Goal: Information Seeking & Learning: Learn about a topic

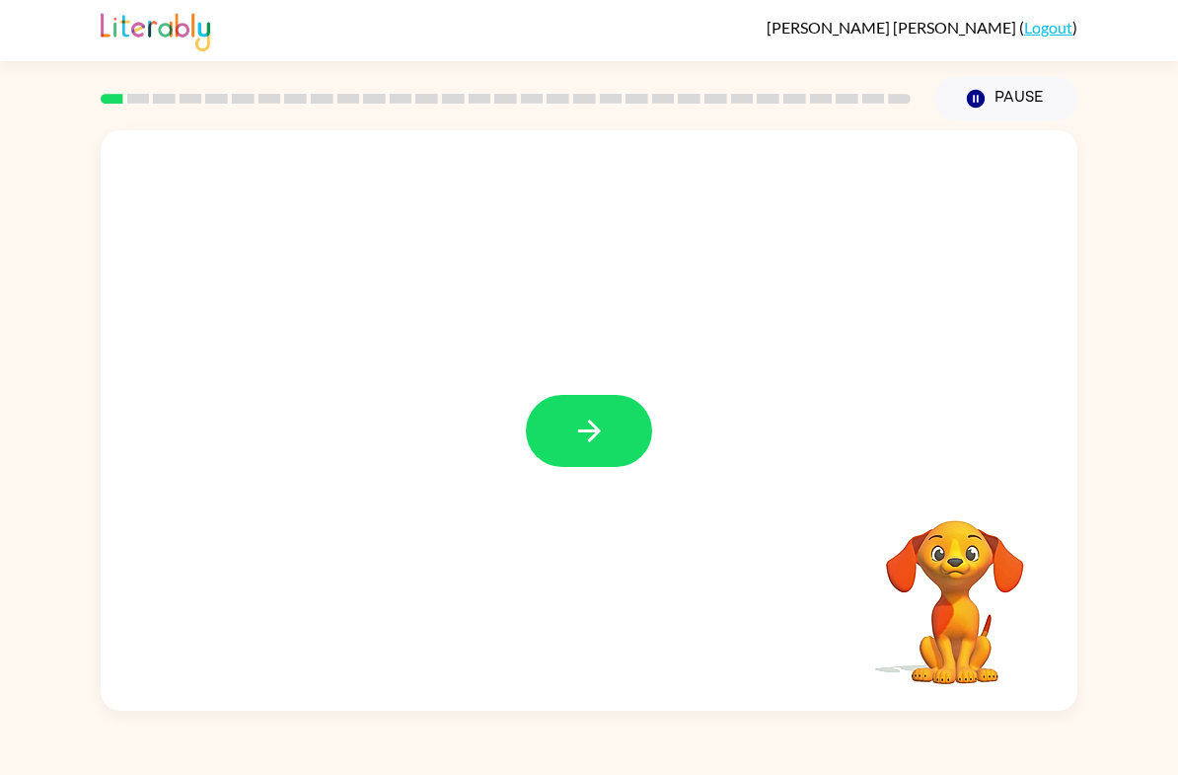
click at [602, 435] on icon "button" at bounding box center [589, 431] width 35 height 35
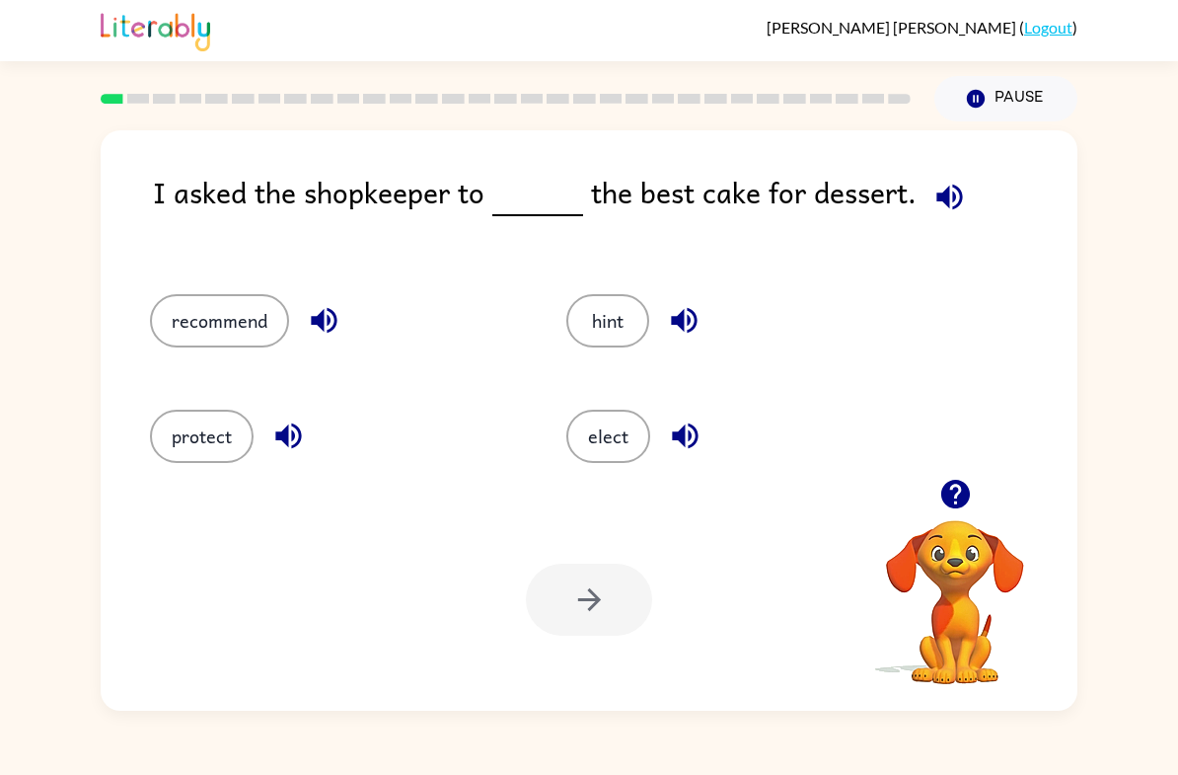
click at [956, 502] on icon "button" at bounding box center [956, 494] width 35 height 35
click at [188, 319] on button "recommend" at bounding box center [219, 320] width 139 height 53
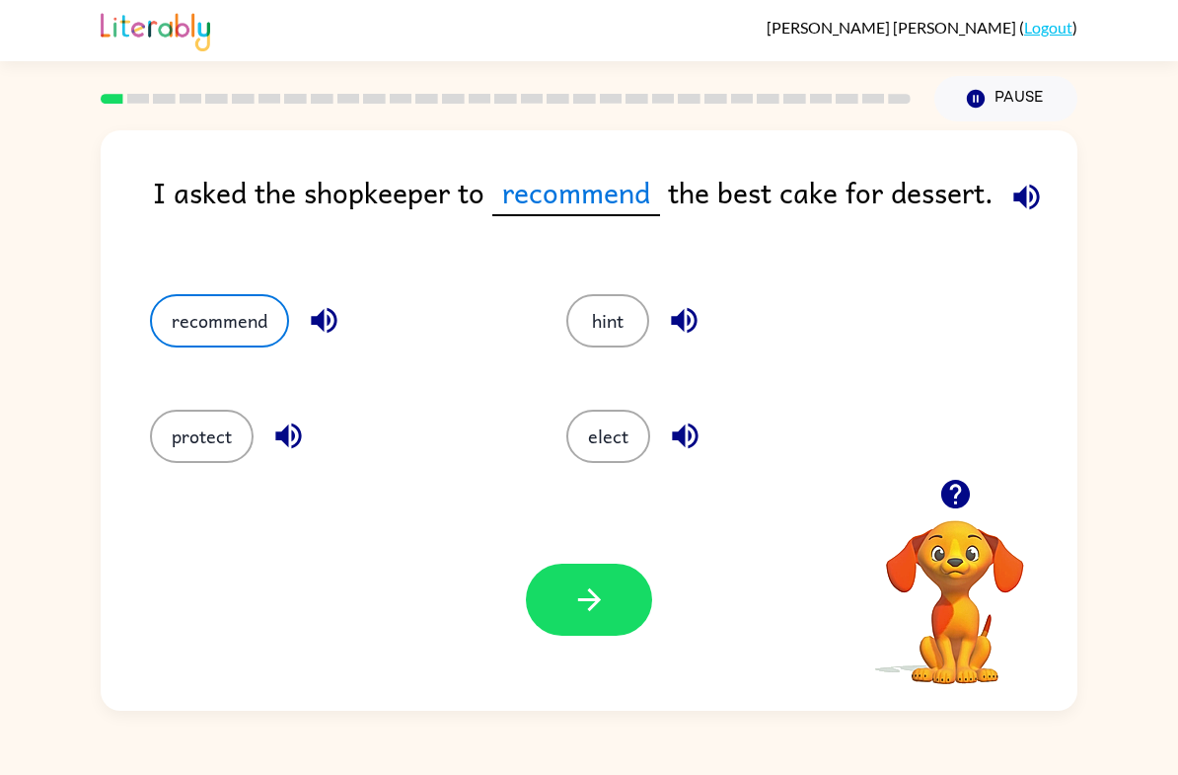
click at [581, 600] on icon "button" at bounding box center [588, 599] width 23 height 23
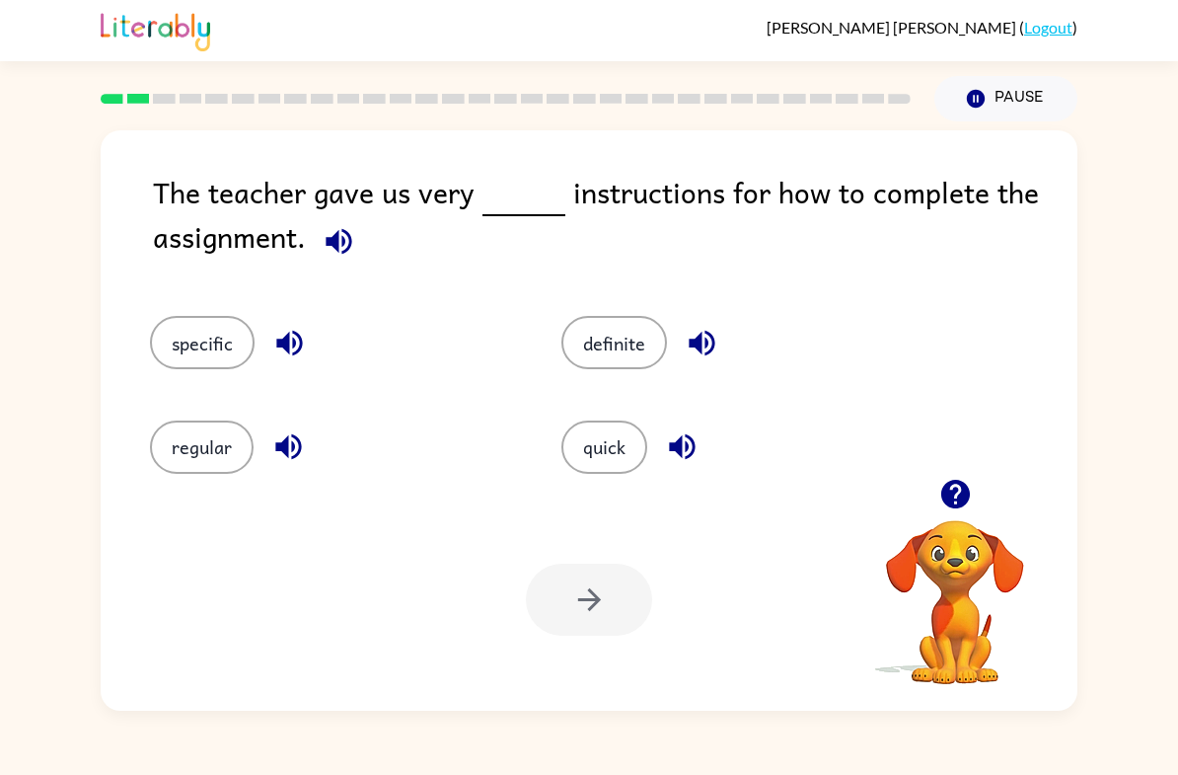
click at [341, 258] on icon "button" at bounding box center [339, 241] width 35 height 35
click at [175, 456] on button "regular" at bounding box center [202, 446] width 104 height 53
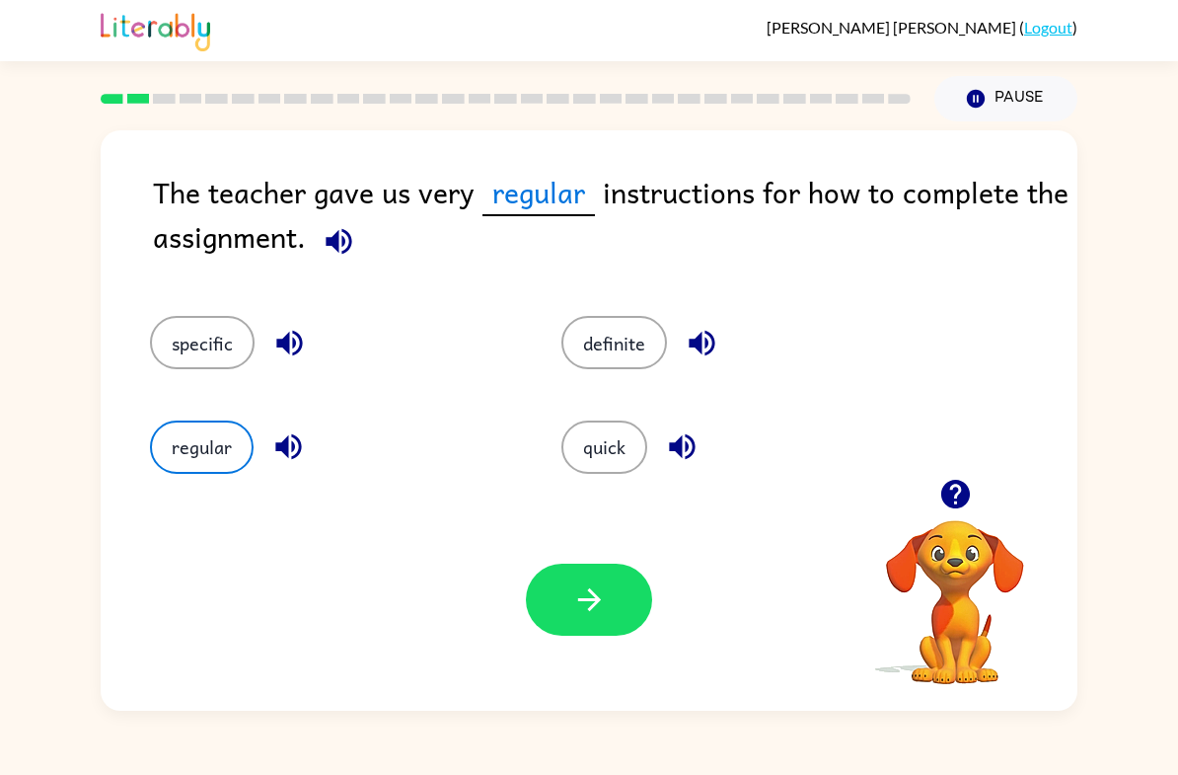
click at [175, 353] on button "specific" at bounding box center [202, 342] width 105 height 53
click at [604, 572] on button "button" at bounding box center [589, 600] width 126 height 72
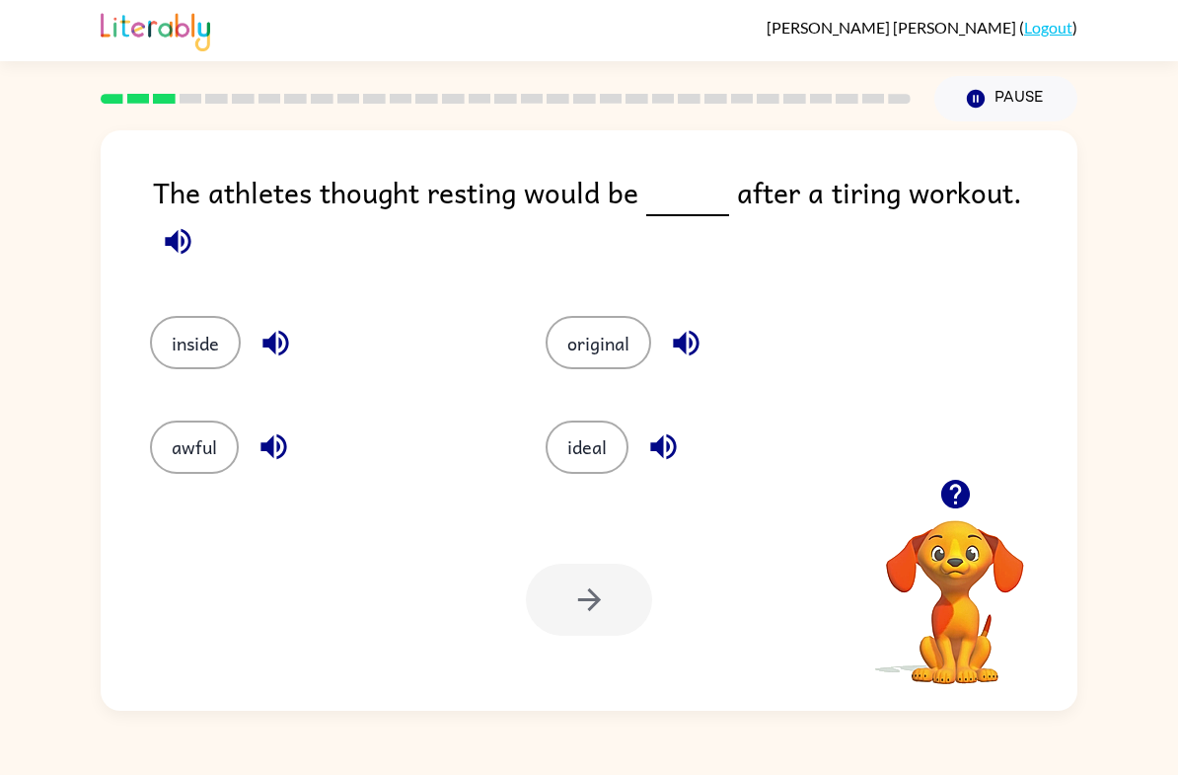
click at [190, 228] on icon "button" at bounding box center [178, 241] width 26 height 26
click at [596, 440] on button "ideal" at bounding box center [587, 446] width 83 height 53
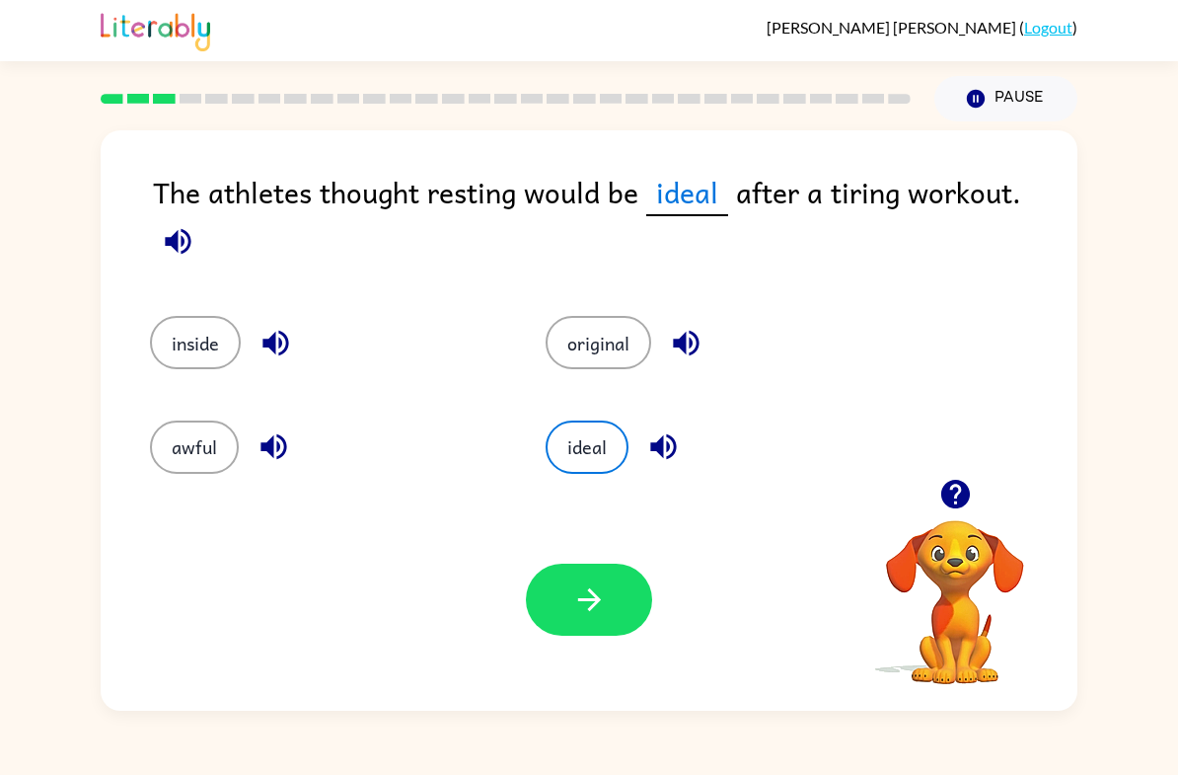
click at [604, 608] on icon "button" at bounding box center [589, 599] width 35 height 35
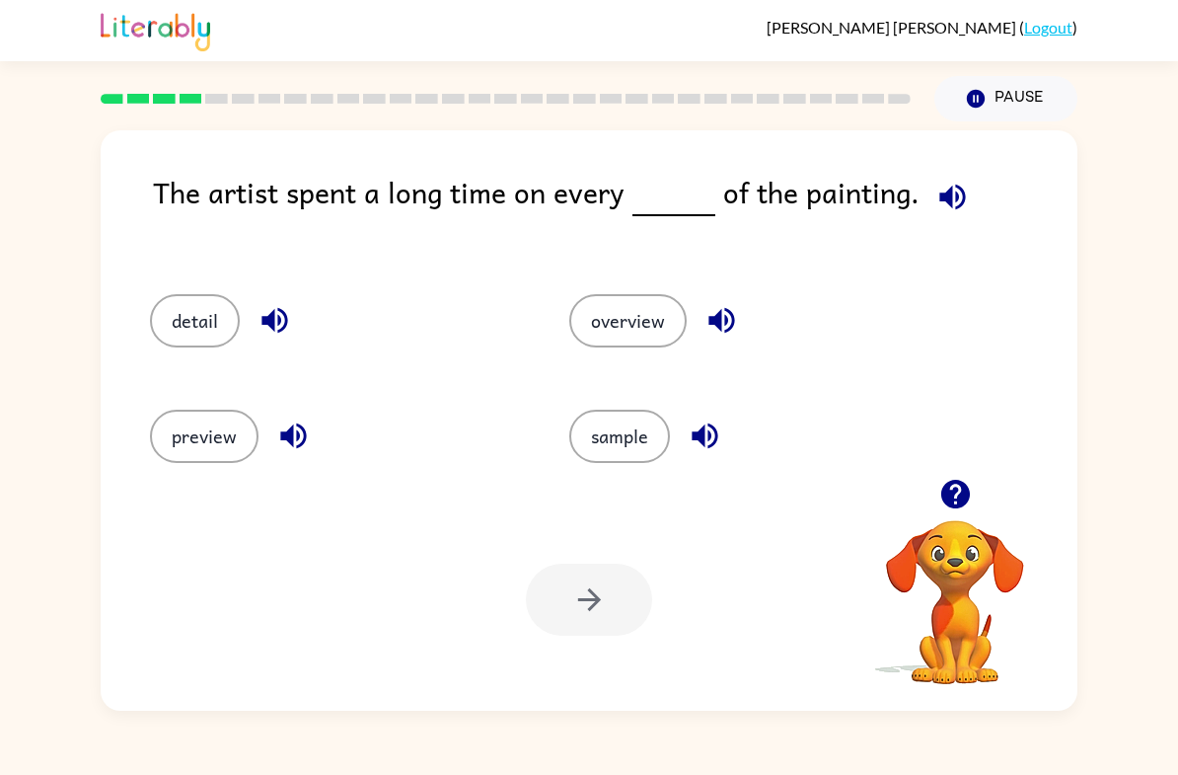
click at [947, 196] on icon "button" at bounding box center [953, 197] width 26 height 26
click at [176, 307] on button "detail" at bounding box center [195, 320] width 90 height 53
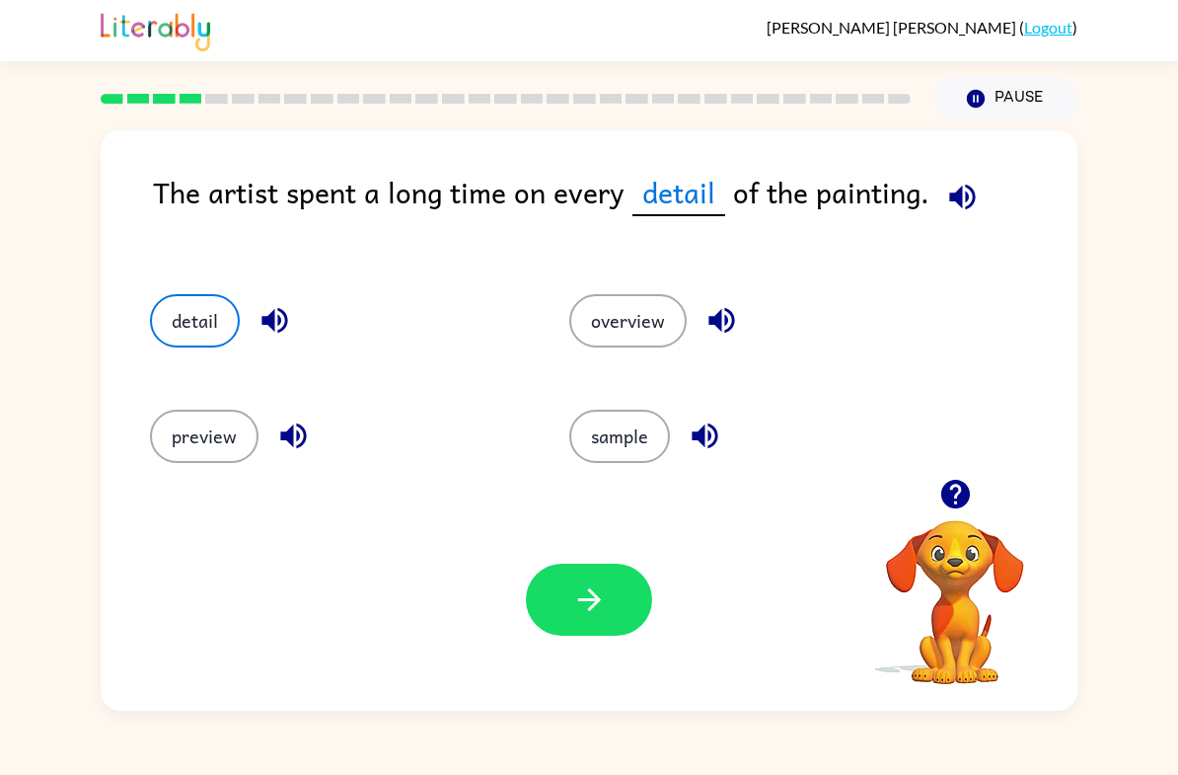
click at [621, 587] on button "button" at bounding box center [589, 600] width 126 height 72
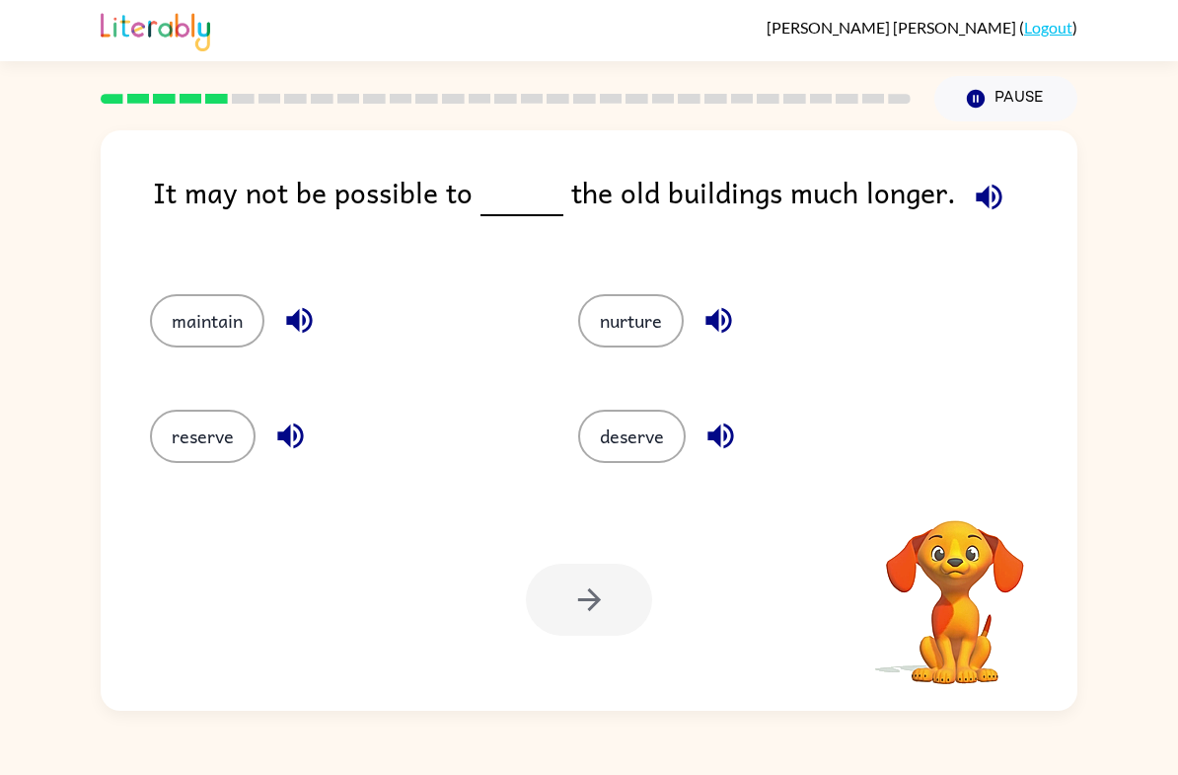
click at [972, 193] on icon "button" at bounding box center [989, 197] width 35 height 35
click at [177, 438] on button "reserve" at bounding box center [203, 436] width 106 height 53
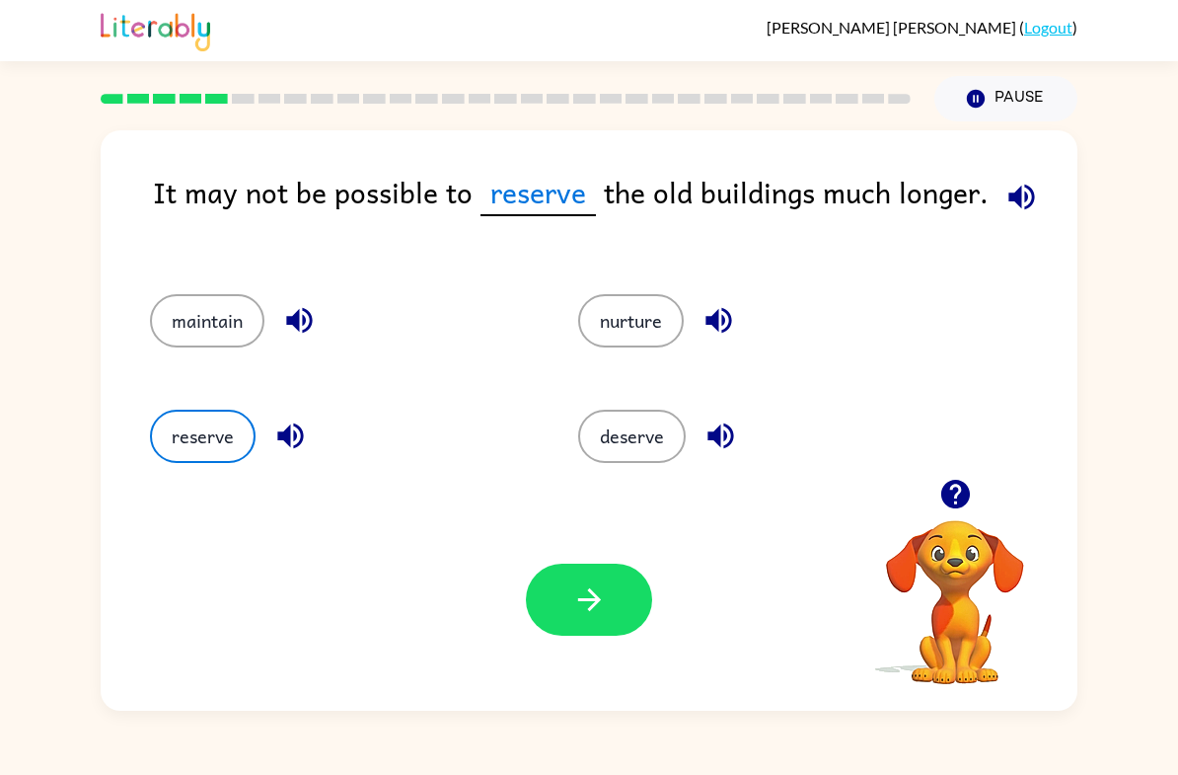
click at [545, 610] on button "button" at bounding box center [589, 600] width 126 height 72
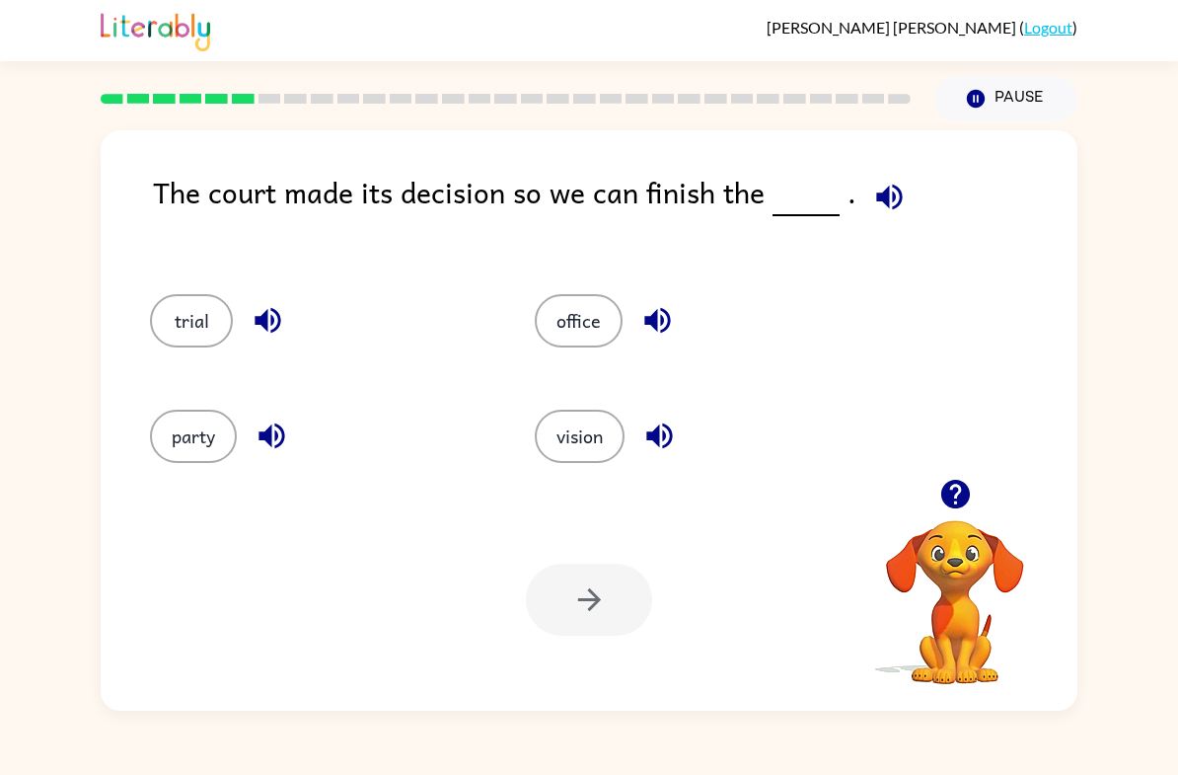
click at [554, 458] on button "vision" at bounding box center [580, 436] width 90 height 53
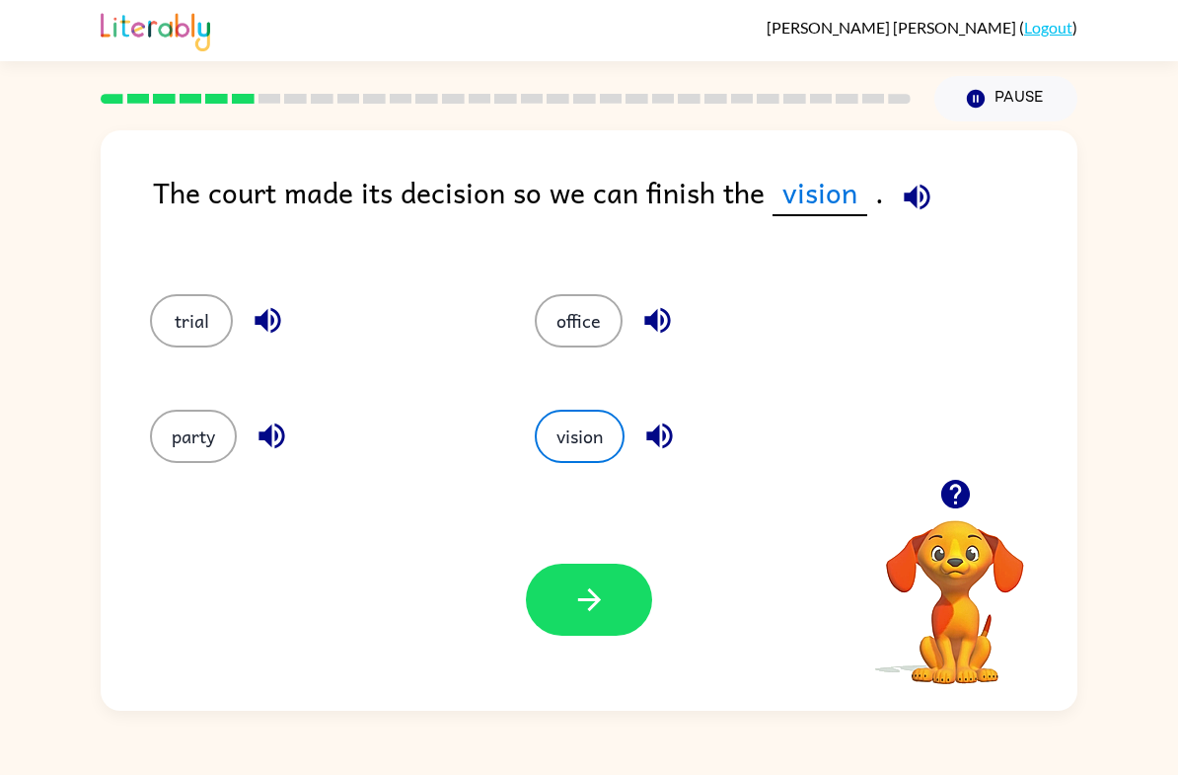
click at [577, 608] on icon "button" at bounding box center [589, 599] width 35 height 35
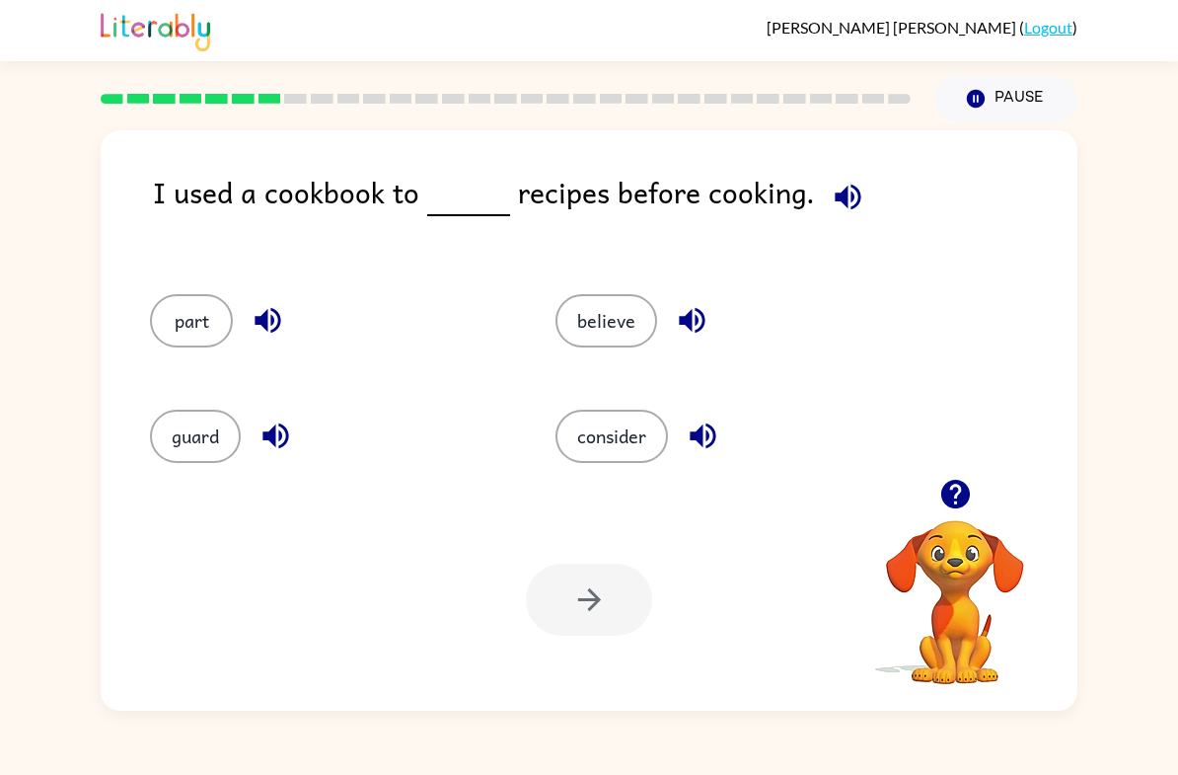
click at [835, 201] on icon "button" at bounding box center [848, 197] width 26 height 26
click at [637, 452] on button "consider" at bounding box center [612, 436] width 113 height 53
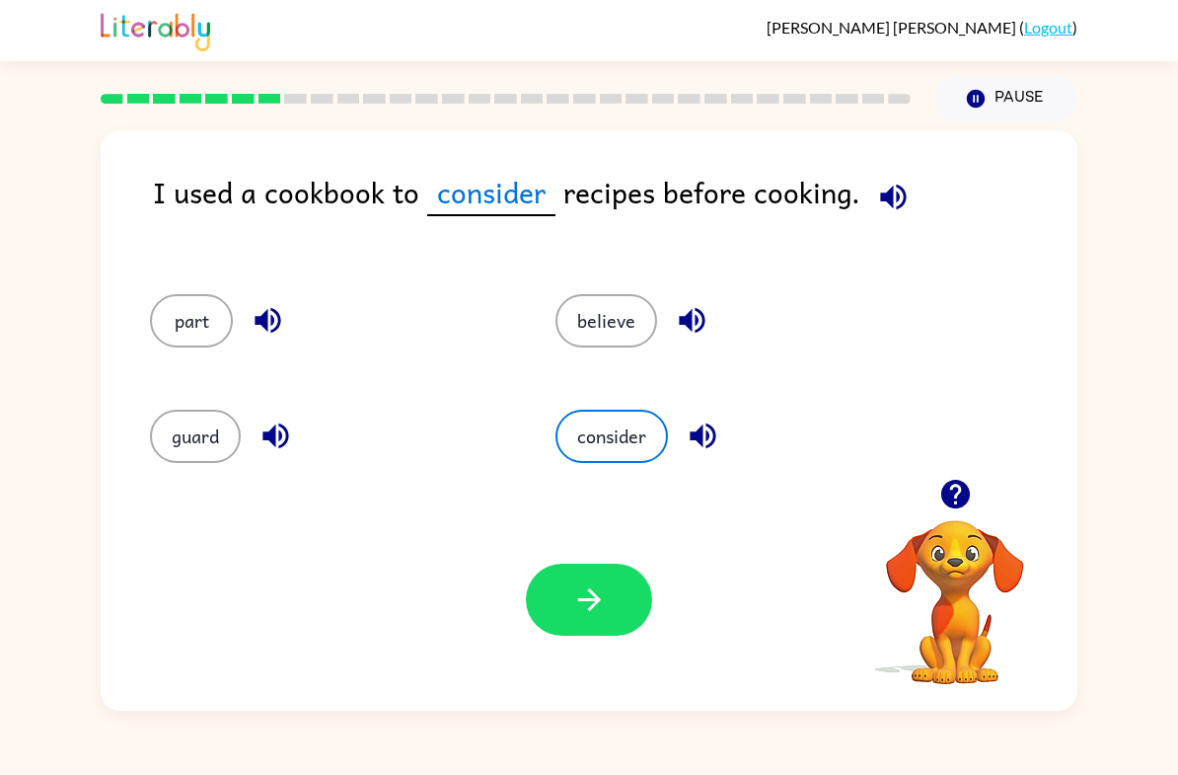
click at [630, 321] on button "believe" at bounding box center [607, 320] width 102 height 53
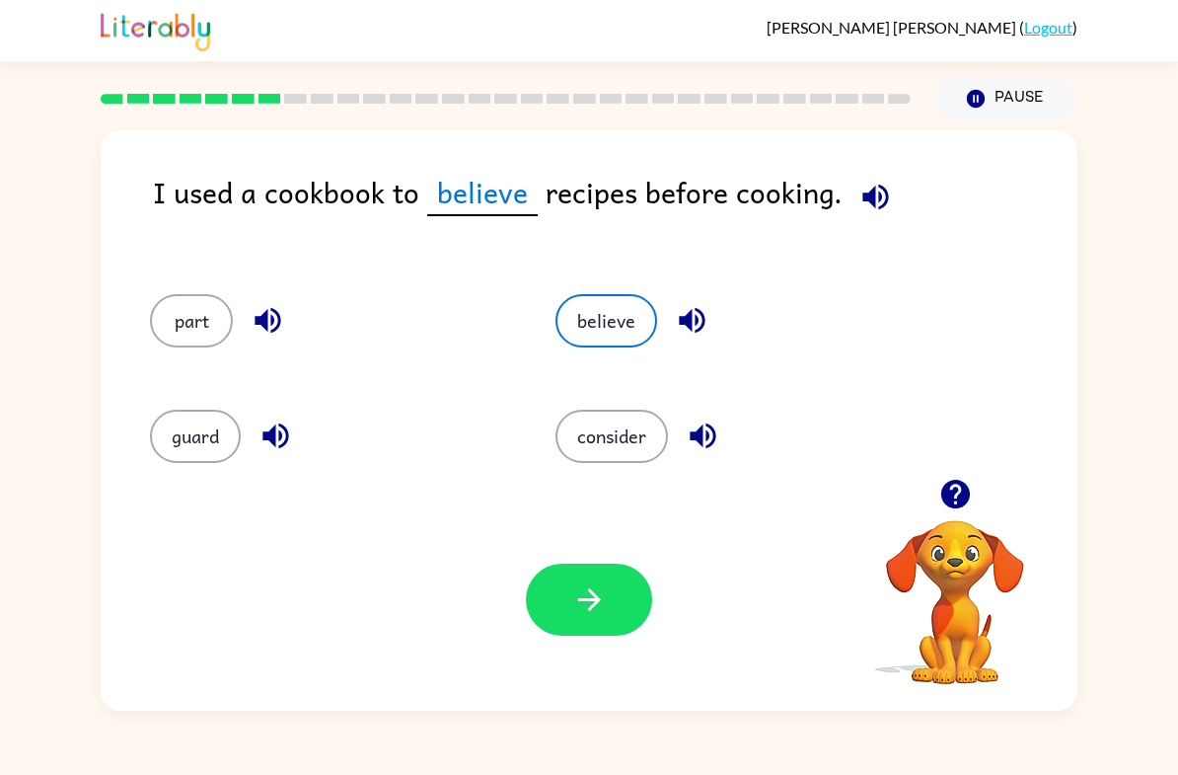
click at [587, 576] on button "button" at bounding box center [589, 600] width 126 height 72
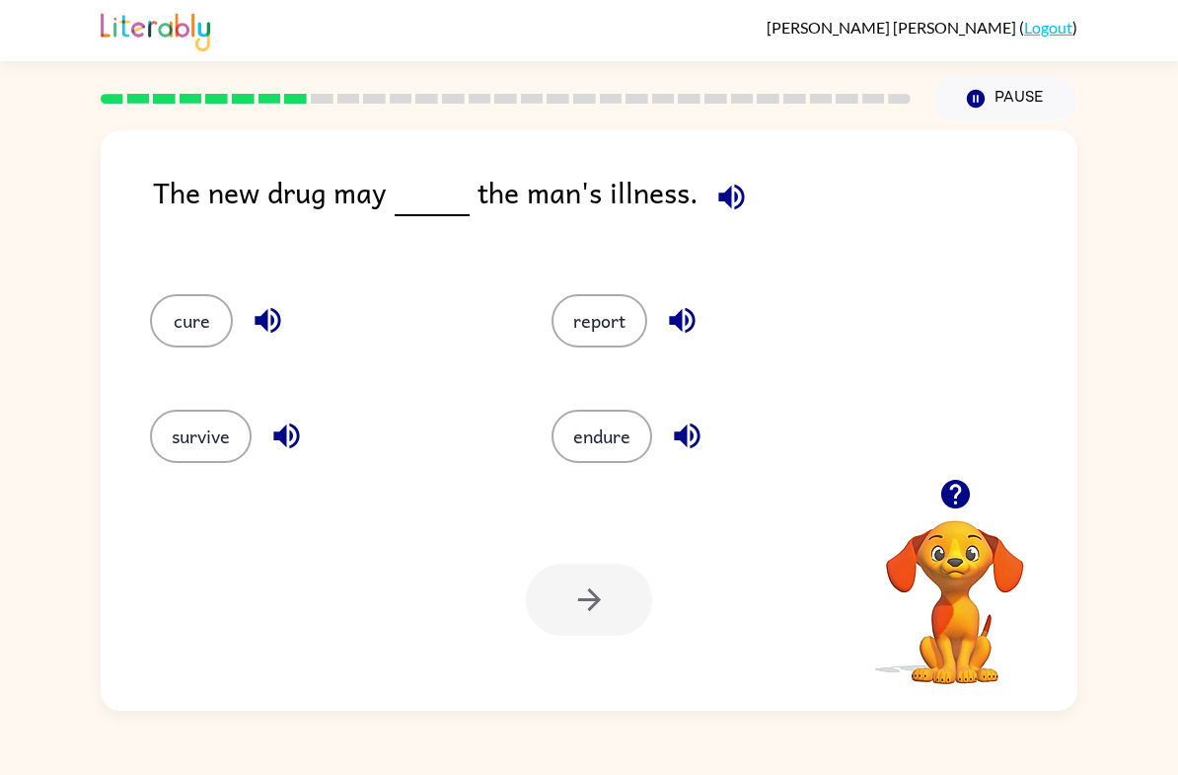
click at [736, 198] on icon "button" at bounding box center [731, 197] width 26 height 26
click at [189, 316] on button "cure" at bounding box center [191, 320] width 83 height 53
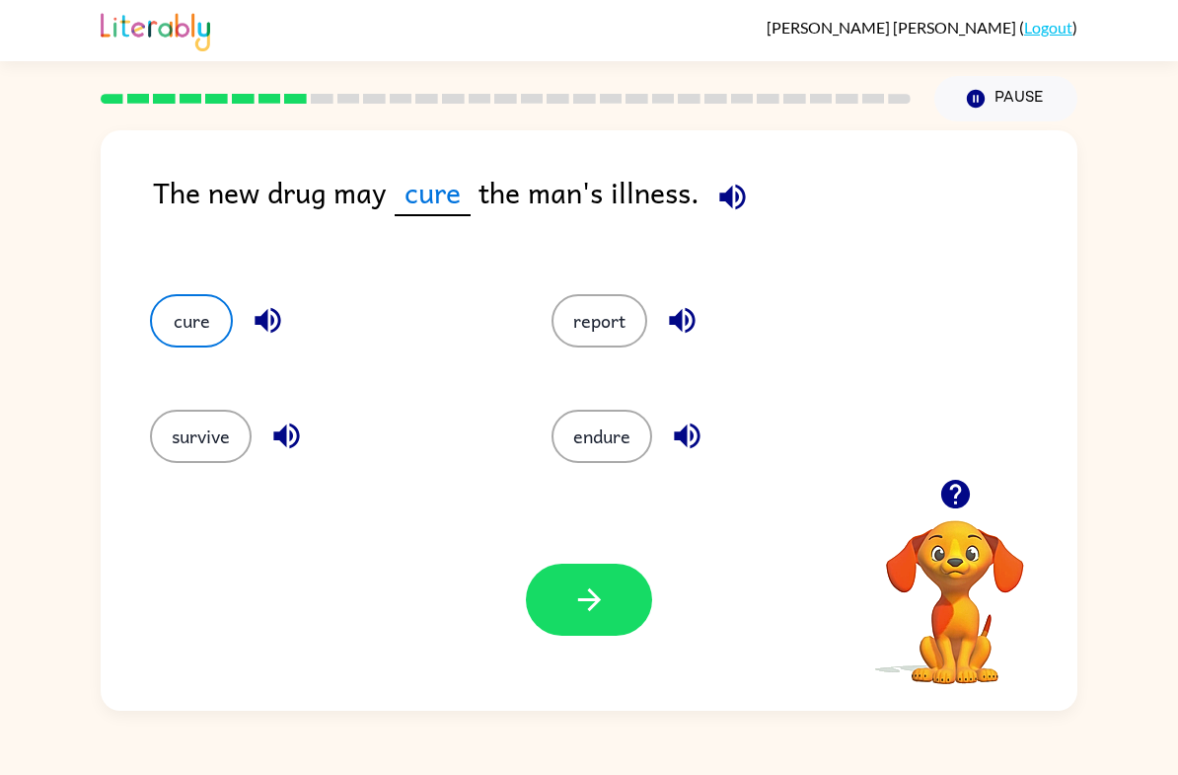
click at [588, 616] on icon "button" at bounding box center [589, 599] width 35 height 35
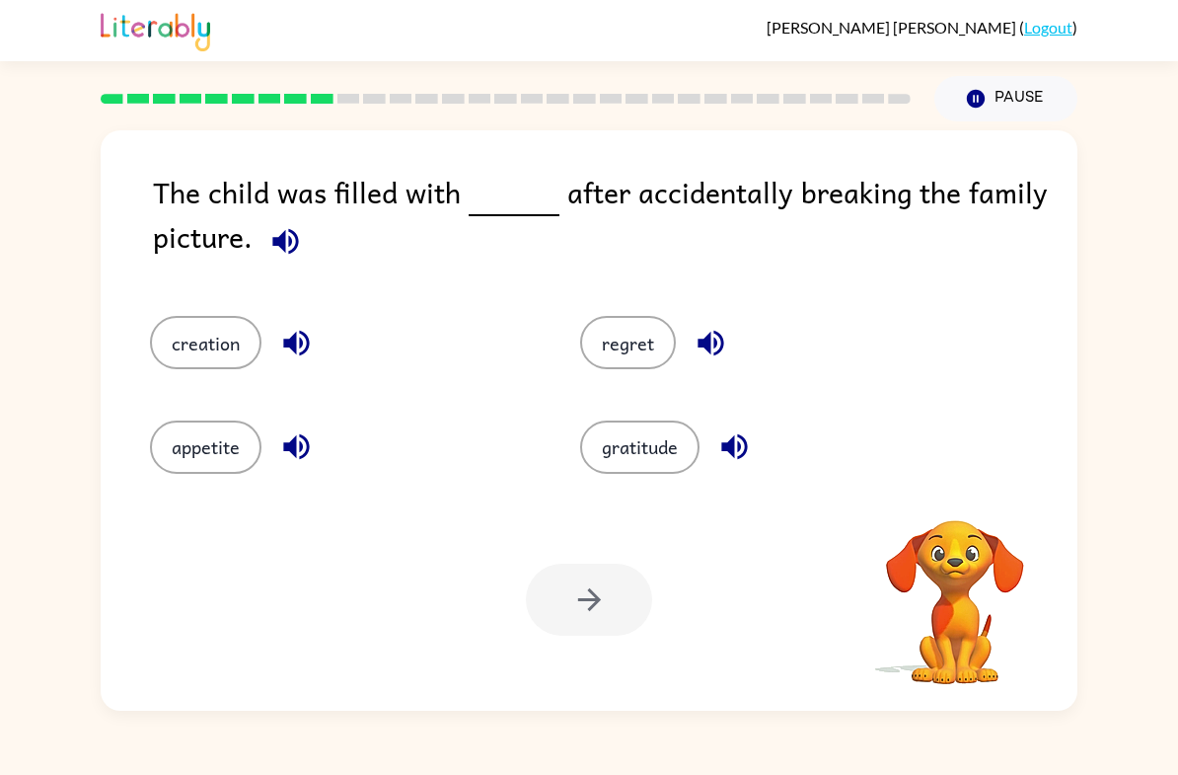
click at [278, 227] on icon "button" at bounding box center [285, 241] width 35 height 35
click at [634, 369] on button "regret" at bounding box center [628, 342] width 96 height 53
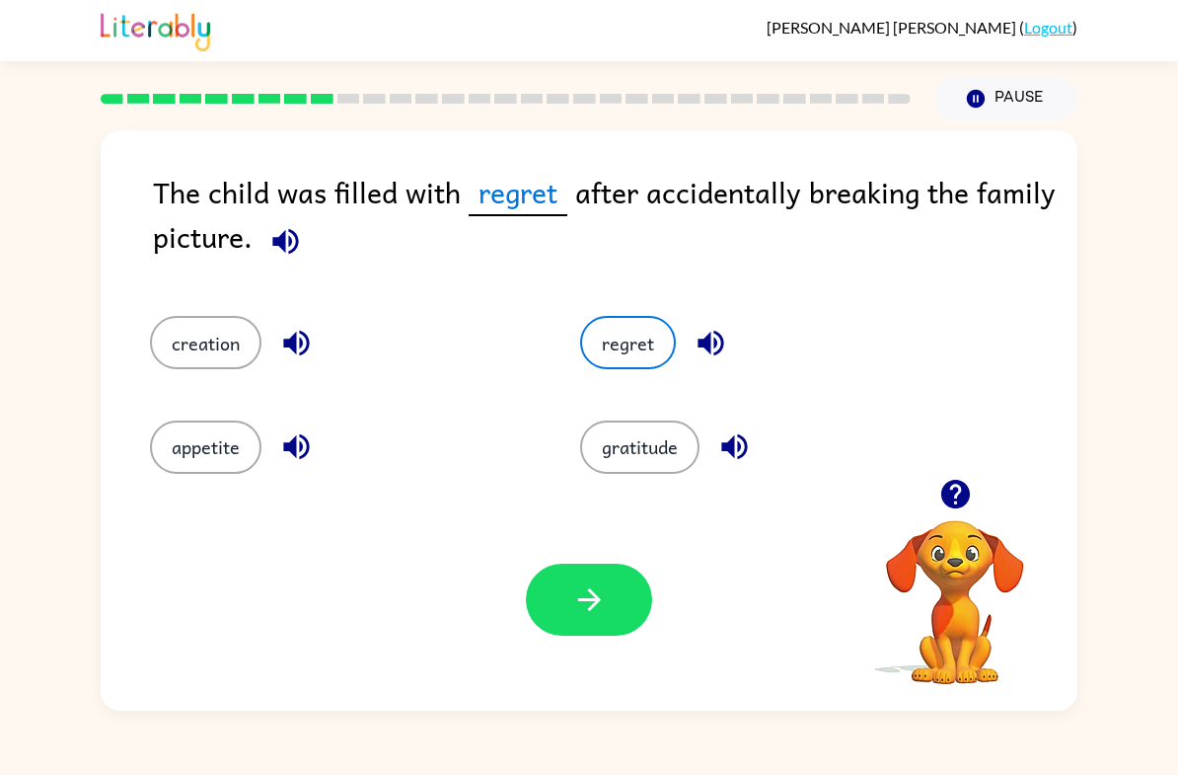
click at [200, 349] on button "creation" at bounding box center [206, 342] width 112 height 53
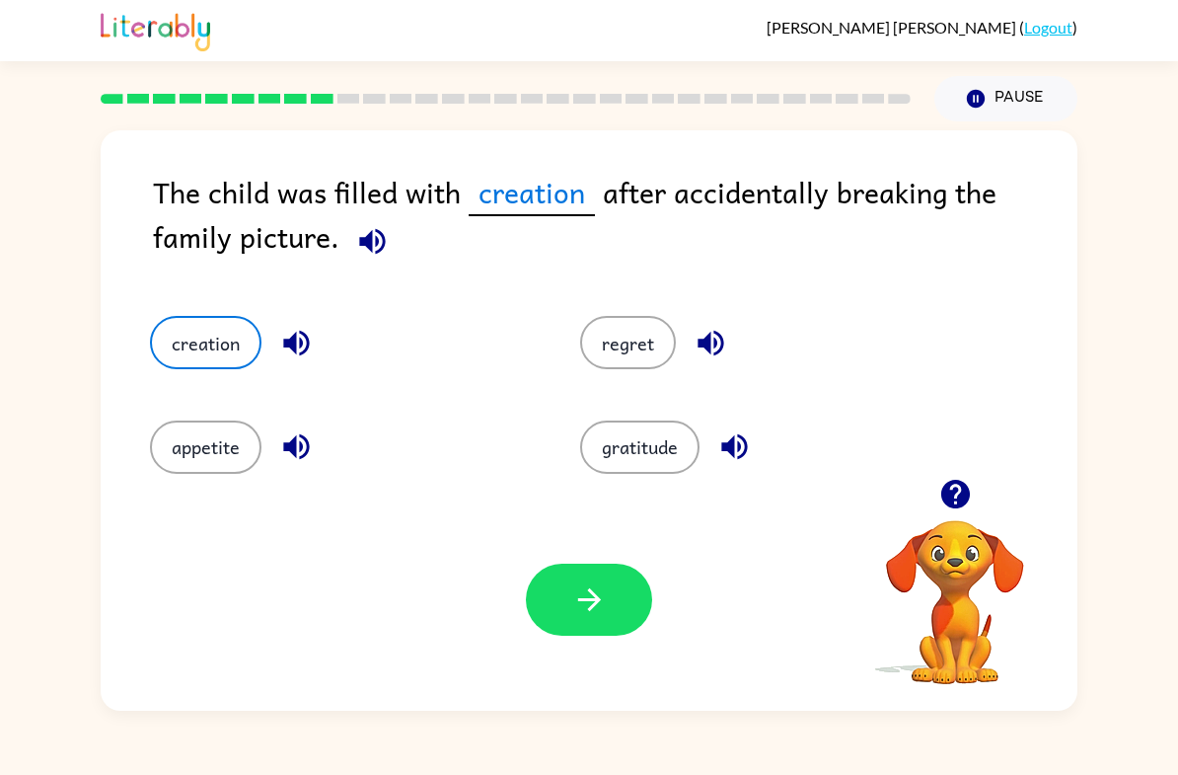
click at [238, 447] on button "appetite" at bounding box center [206, 446] width 112 height 53
click at [630, 596] on button "button" at bounding box center [589, 600] width 126 height 72
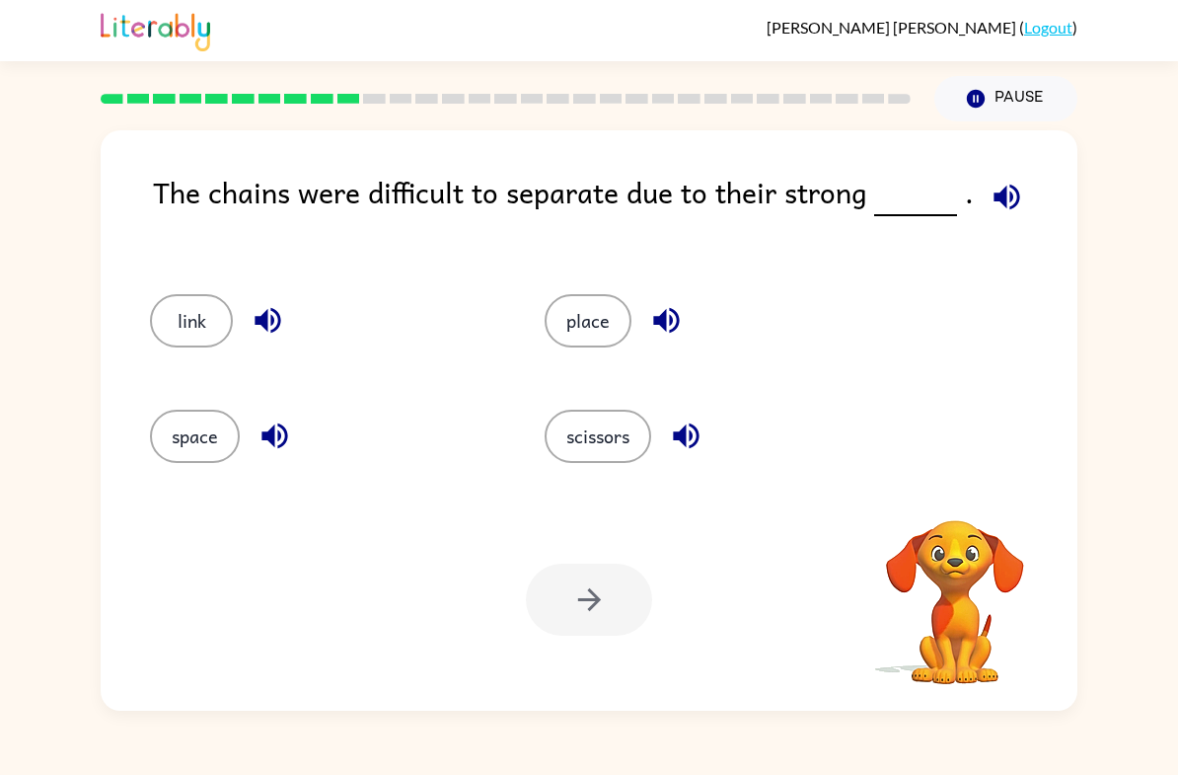
click at [991, 210] on icon "button" at bounding box center [1007, 197] width 35 height 35
click at [642, 437] on button "scissors" at bounding box center [598, 436] width 107 height 53
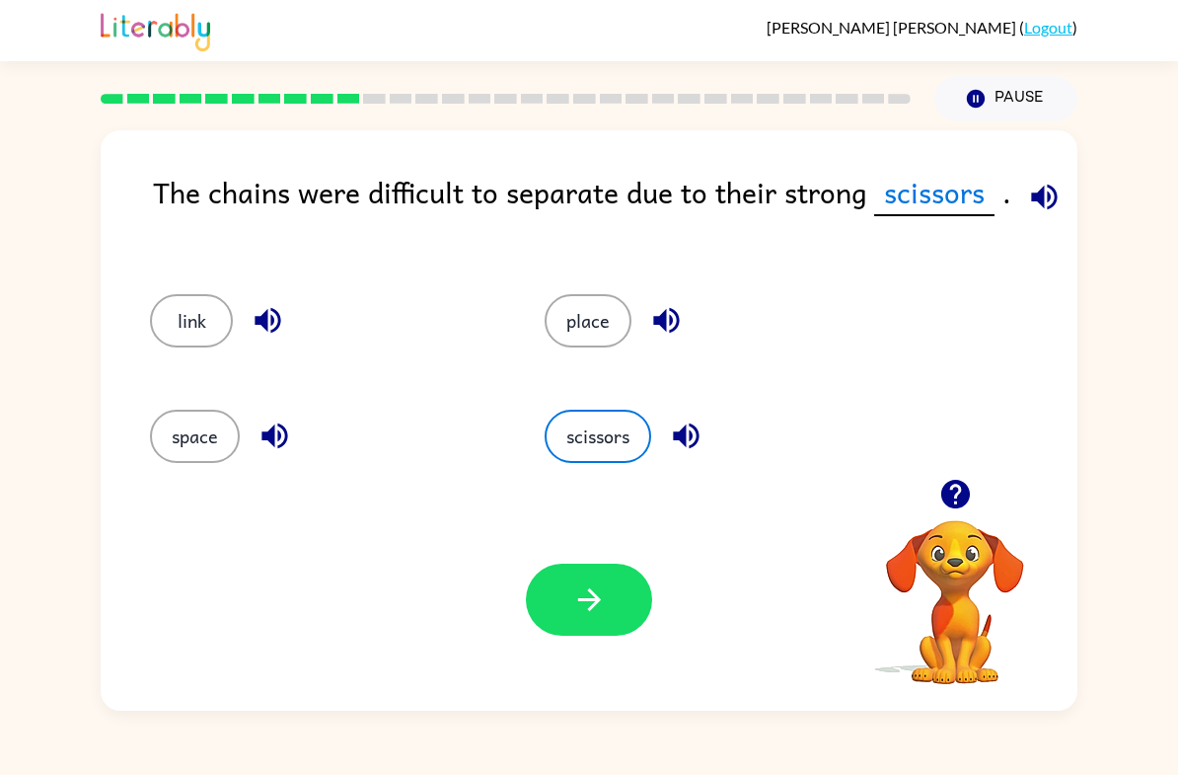
click at [618, 586] on button "button" at bounding box center [589, 600] width 126 height 72
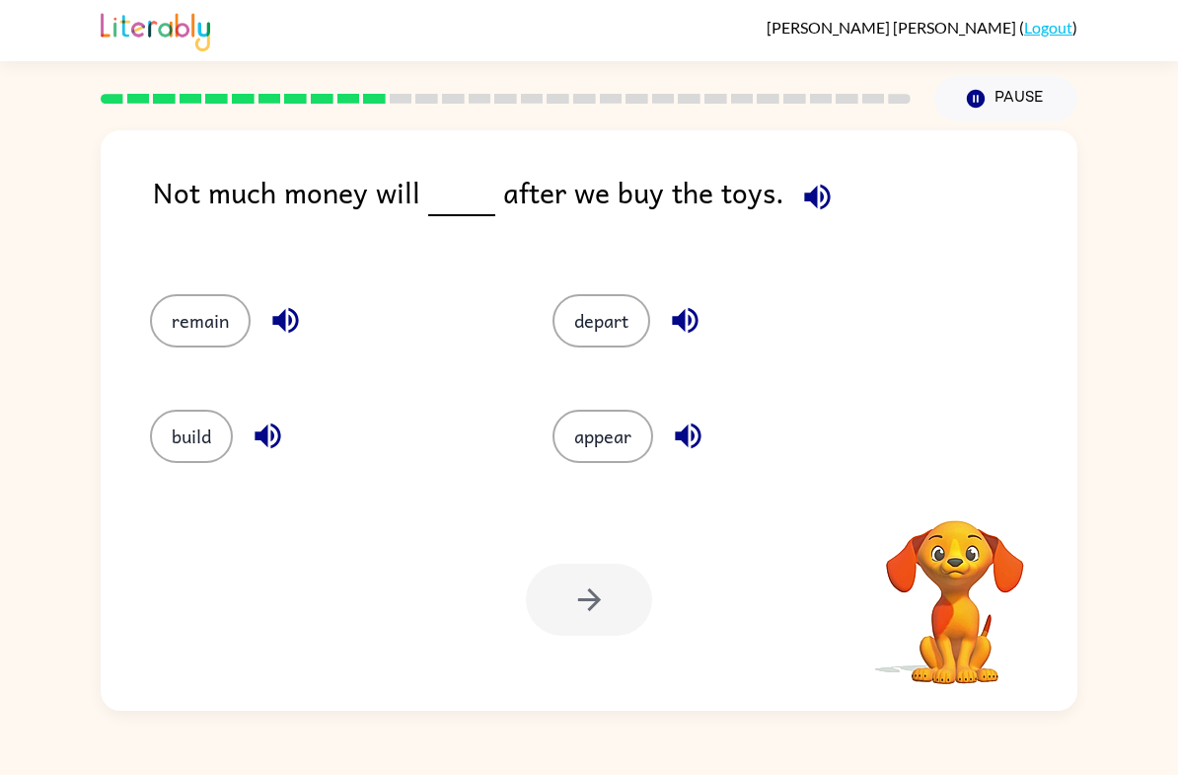
click at [814, 194] on icon "button" at bounding box center [817, 197] width 35 height 35
click at [641, 455] on button "appear" at bounding box center [603, 436] width 101 height 53
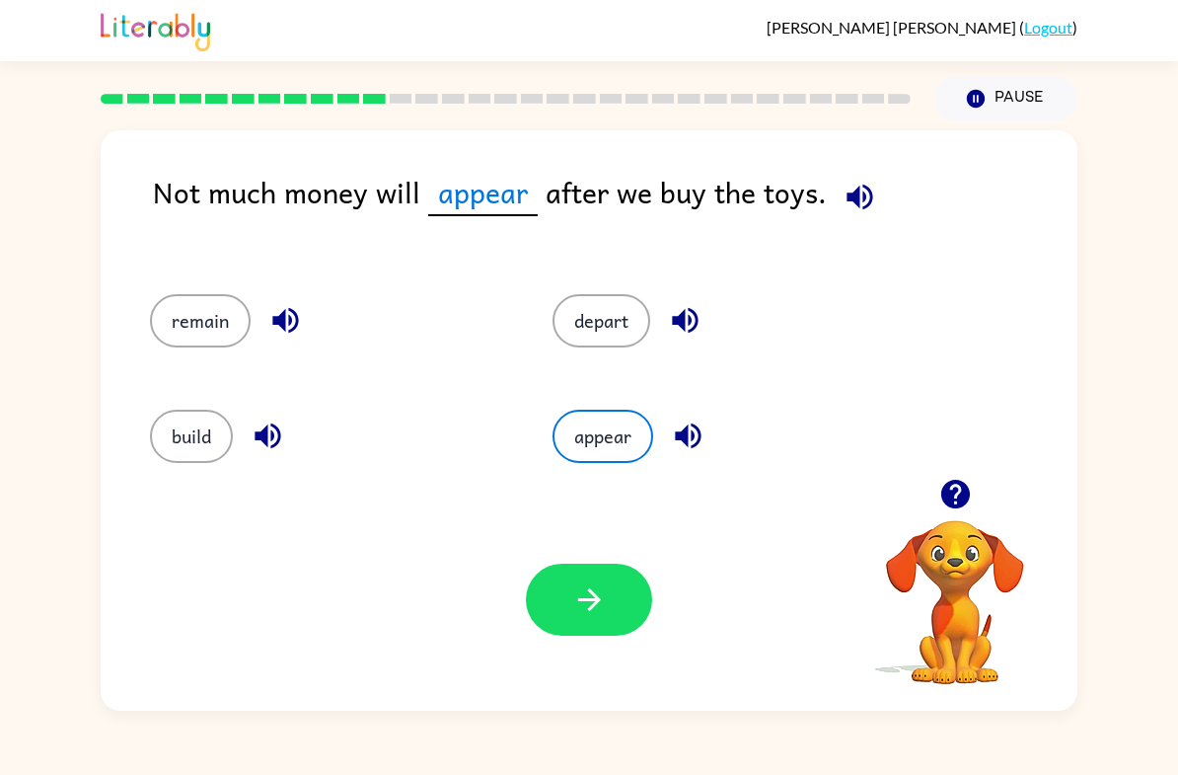
click at [634, 319] on button "depart" at bounding box center [602, 320] width 98 height 53
click at [607, 582] on button "button" at bounding box center [589, 600] width 126 height 72
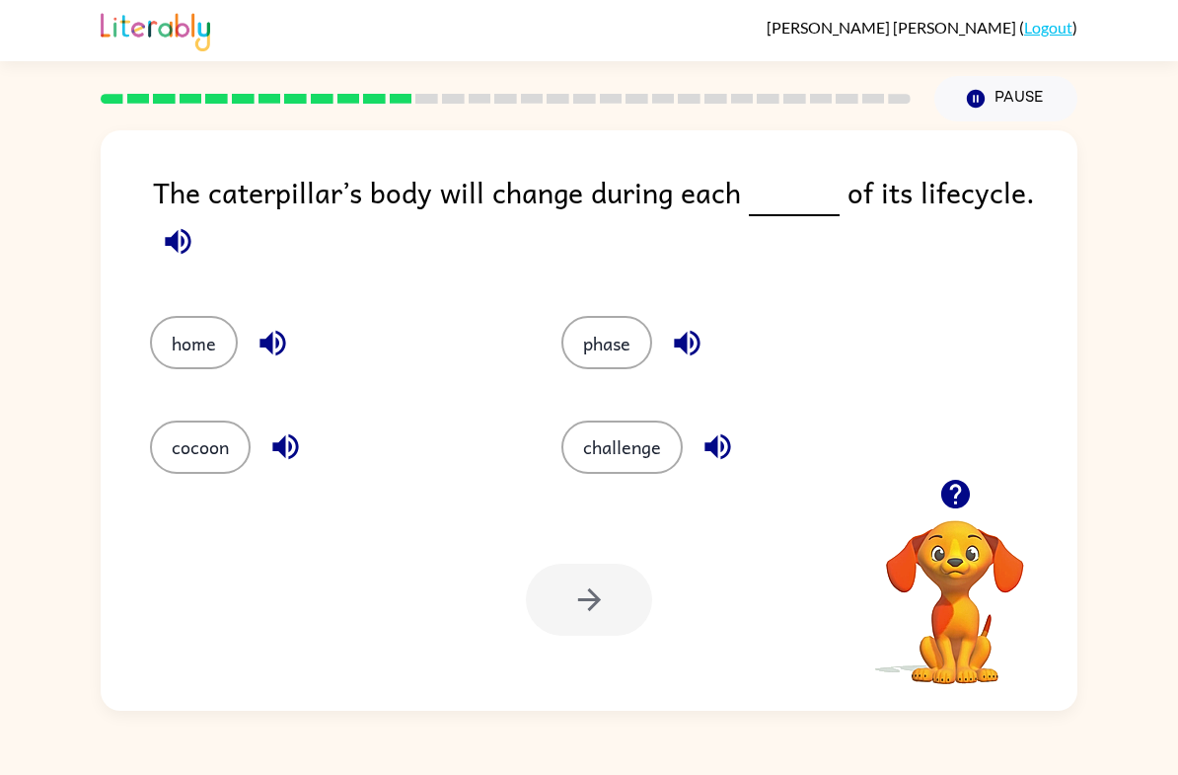
click at [194, 257] on icon "button" at bounding box center [178, 241] width 35 height 35
click at [177, 245] on icon "button" at bounding box center [178, 241] width 26 height 26
click at [183, 241] on icon "button" at bounding box center [178, 241] width 26 height 26
click at [624, 344] on button "phase" at bounding box center [607, 342] width 91 height 53
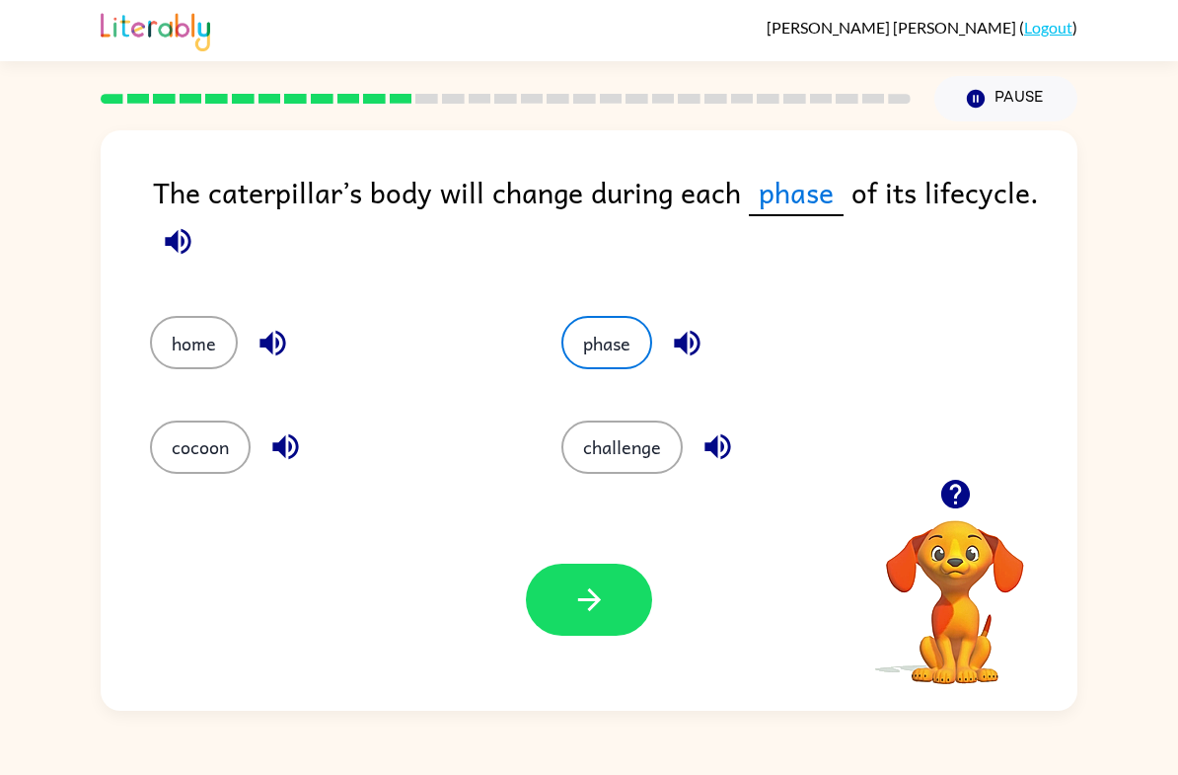
click at [600, 599] on icon "button" at bounding box center [589, 599] width 35 height 35
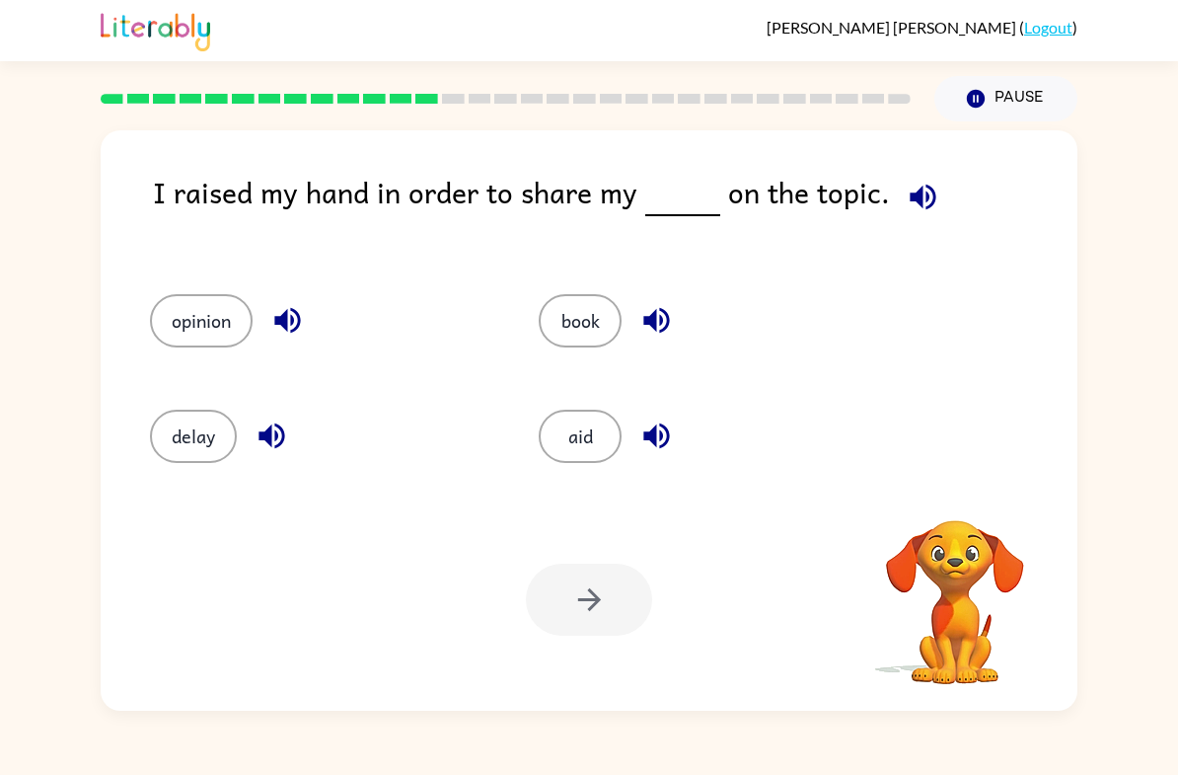
click at [929, 214] on icon "button" at bounding box center [923, 197] width 35 height 35
click at [935, 221] on div "I raised my hand in order to share my on the topic." at bounding box center [615, 212] width 925 height 85
click at [197, 340] on button "opinion" at bounding box center [201, 320] width 103 height 53
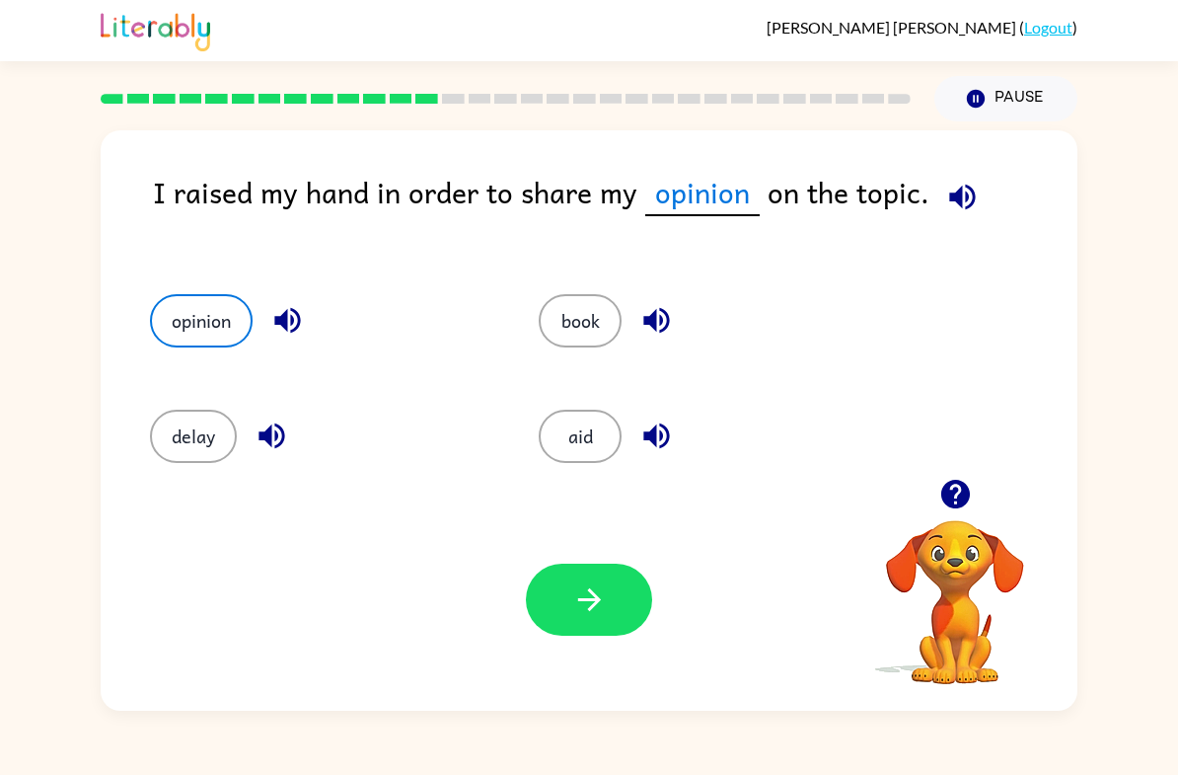
click at [570, 581] on button "button" at bounding box center [589, 600] width 126 height 72
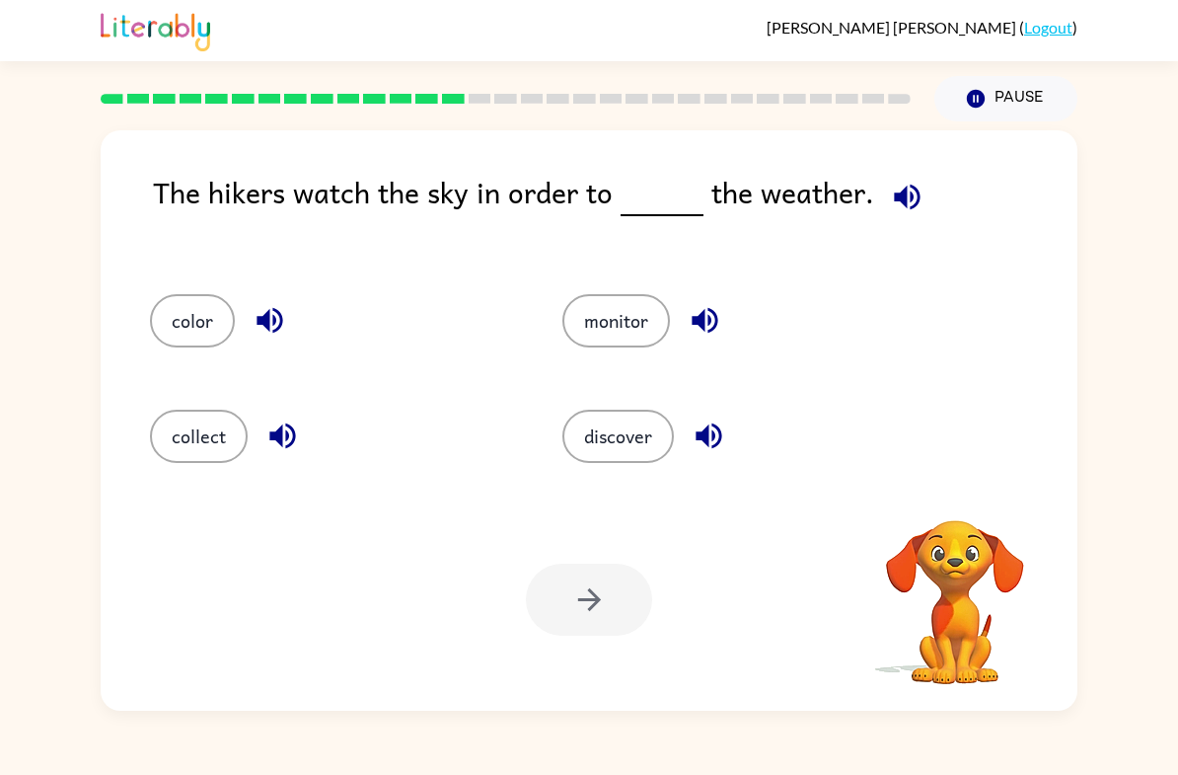
click at [869, 220] on div "The hikers watch the sky in order to the weather." at bounding box center [615, 212] width 925 height 85
click at [913, 200] on icon "button" at bounding box center [907, 197] width 26 height 26
click at [925, 183] on span at bounding box center [903, 192] width 58 height 44
click at [925, 182] on span at bounding box center [903, 192] width 58 height 44
click at [897, 201] on icon "button" at bounding box center [907, 197] width 26 height 26
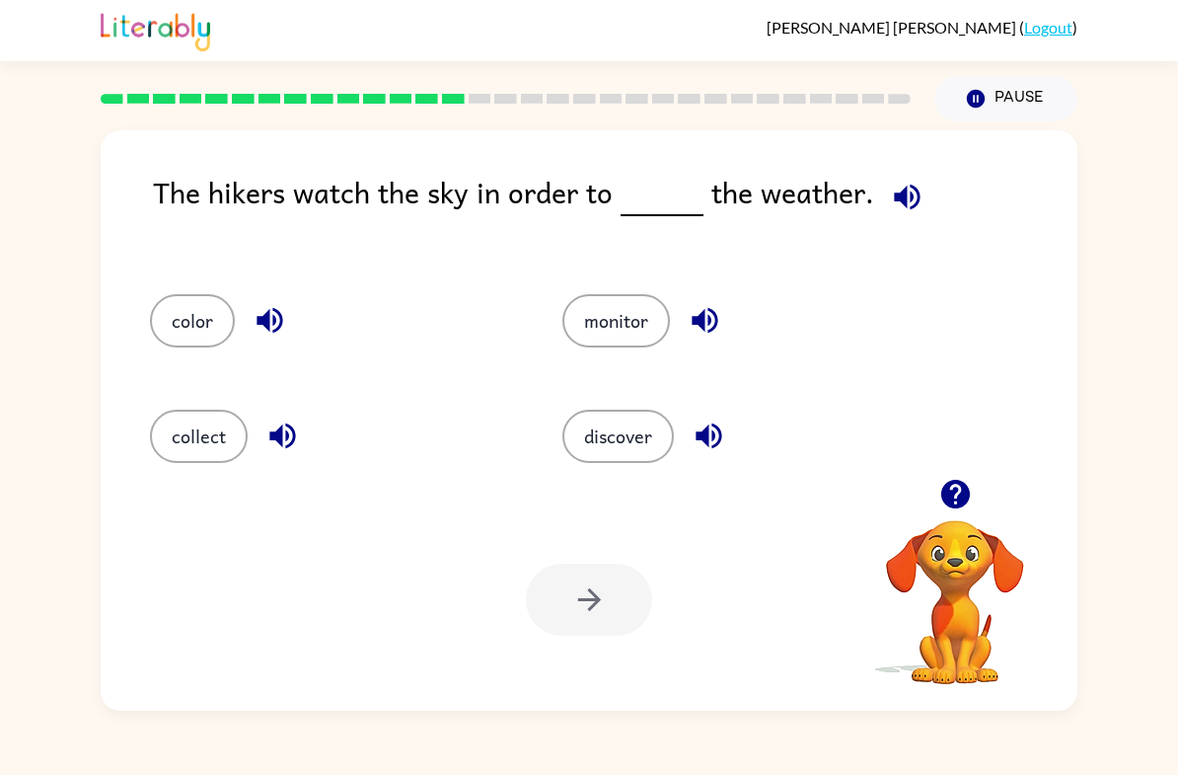
click at [632, 317] on button "monitor" at bounding box center [617, 320] width 108 height 53
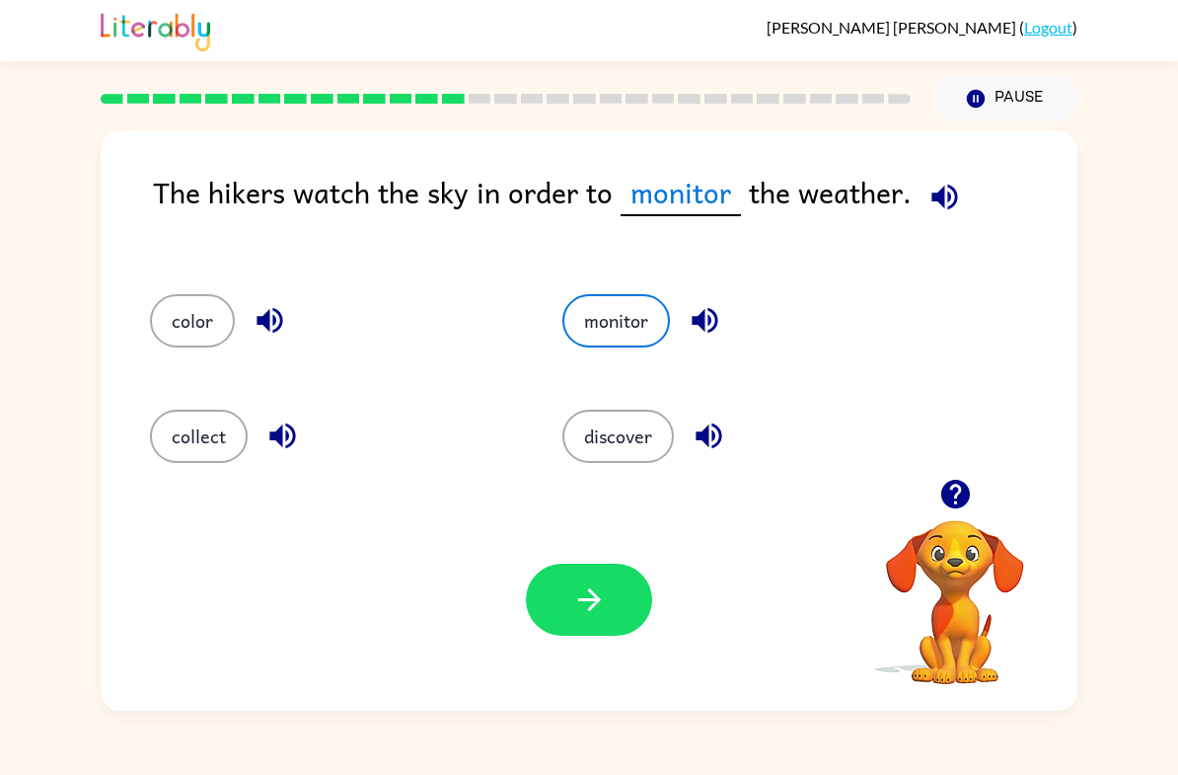
click at [579, 607] on icon "button" at bounding box center [589, 599] width 35 height 35
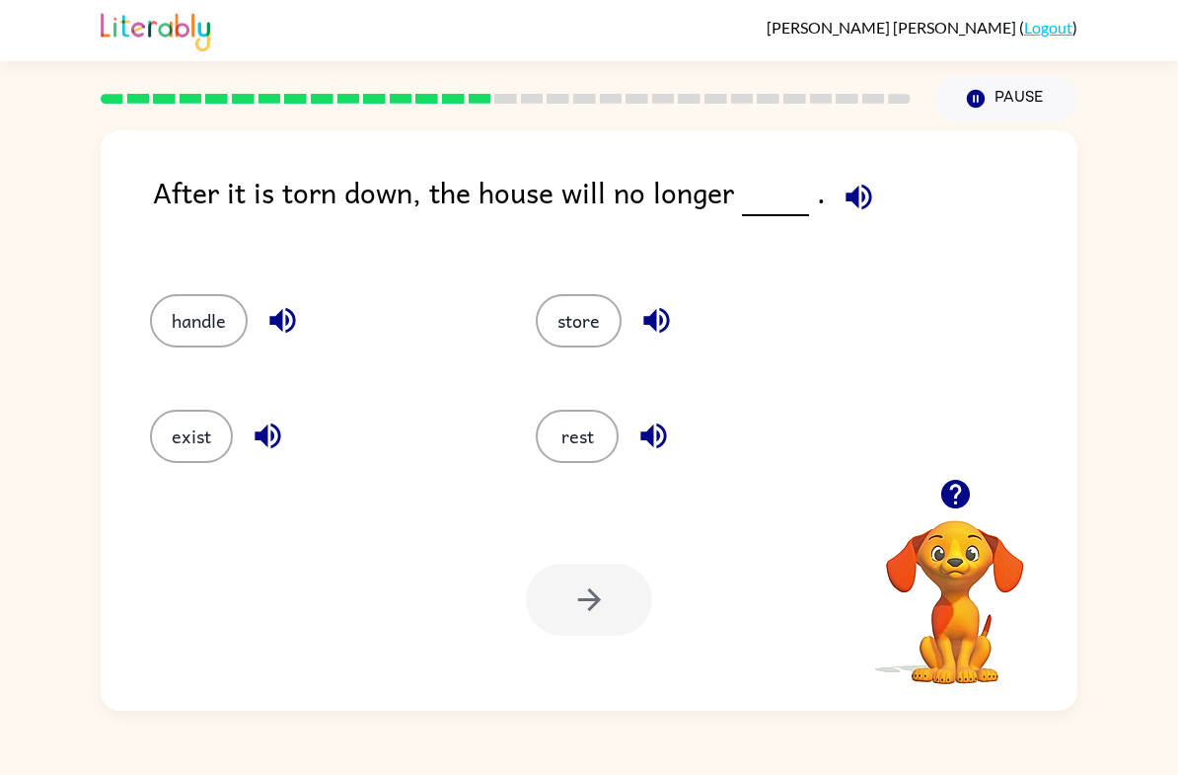
click at [846, 200] on icon "button" at bounding box center [859, 197] width 26 height 26
click at [214, 433] on button "exist" at bounding box center [191, 436] width 83 height 53
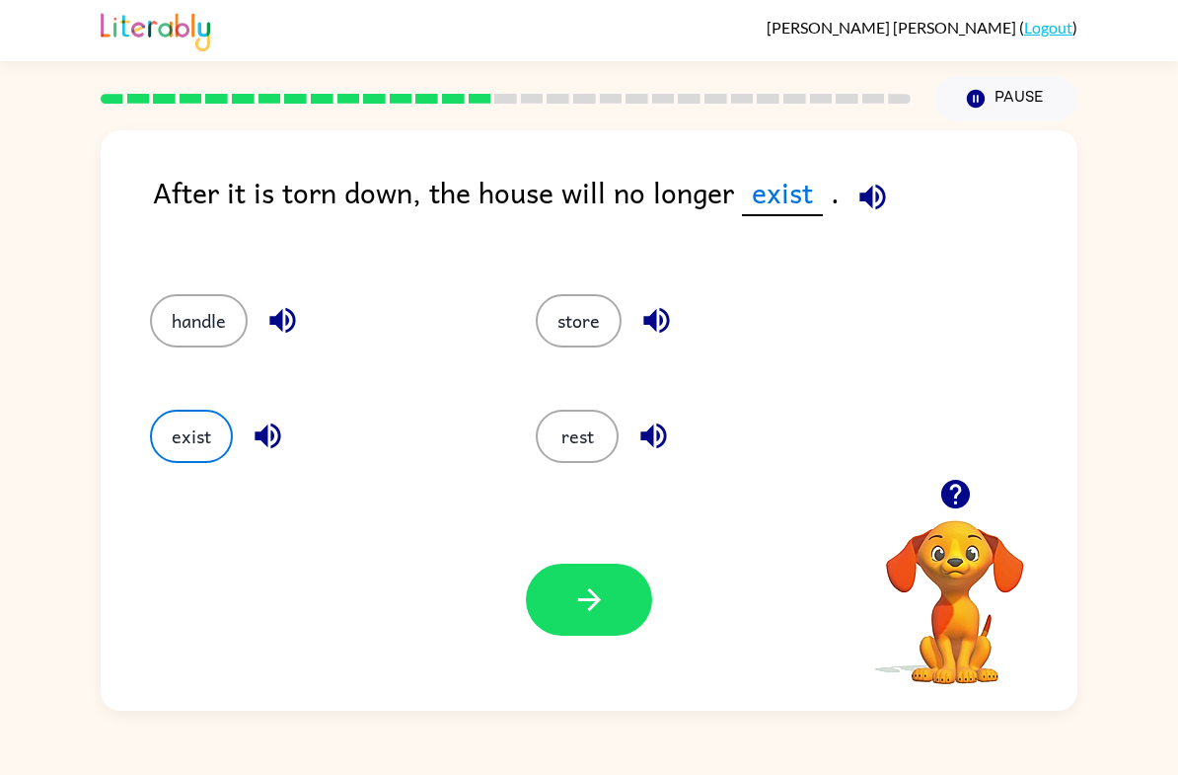
click at [575, 658] on div "Your browser must support playing .mp4 files to use Literably. Please try using…" at bounding box center [589, 600] width 977 height 222
click at [601, 608] on icon "button" at bounding box center [589, 599] width 35 height 35
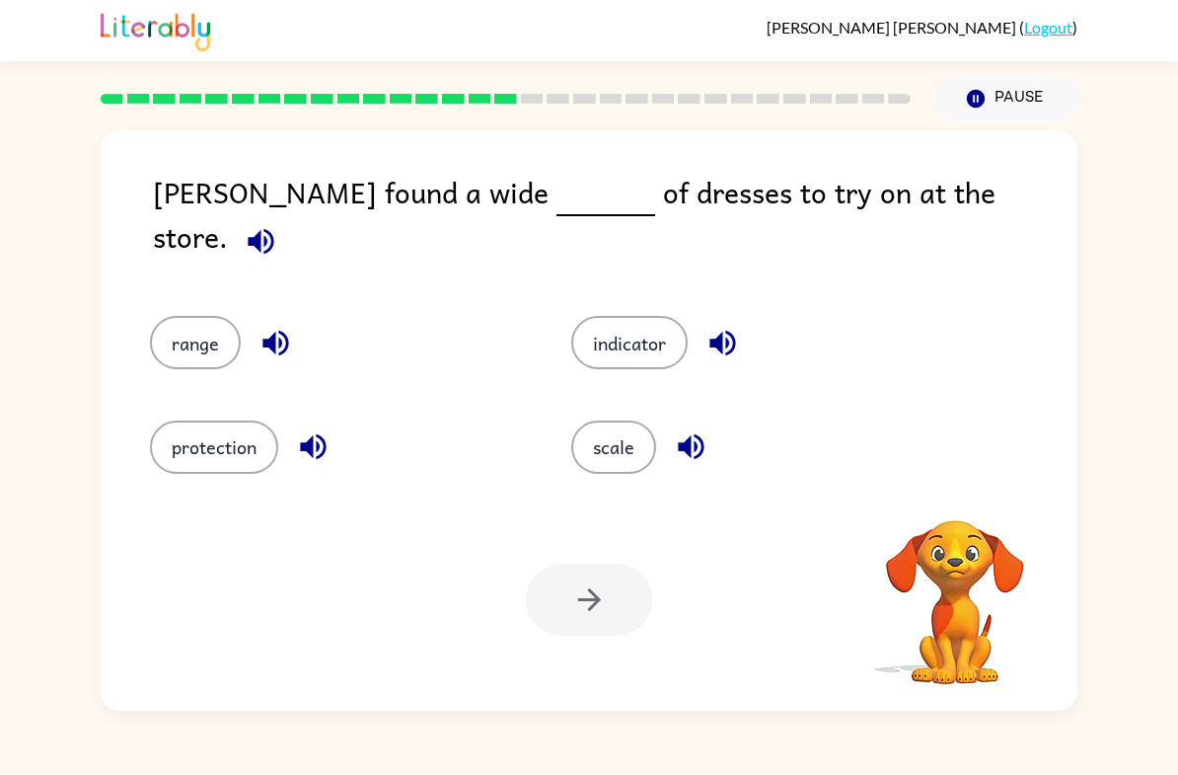
click at [286, 221] on button "button" at bounding box center [261, 241] width 50 height 50
click at [958, 227] on div "[PERSON_NAME] found a wide of dresses to try on at the store." at bounding box center [615, 223] width 925 height 107
click at [616, 420] on button "scale" at bounding box center [613, 446] width 85 height 53
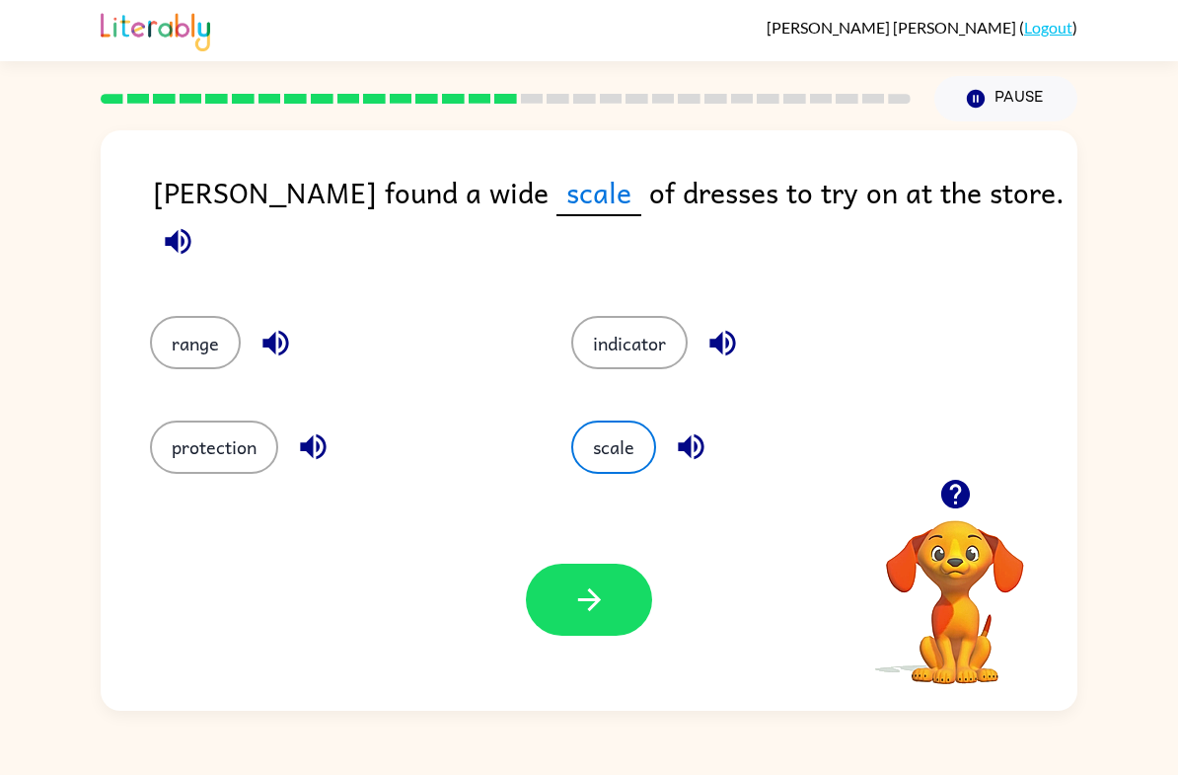
click at [592, 607] on icon "button" at bounding box center [588, 599] width 23 height 23
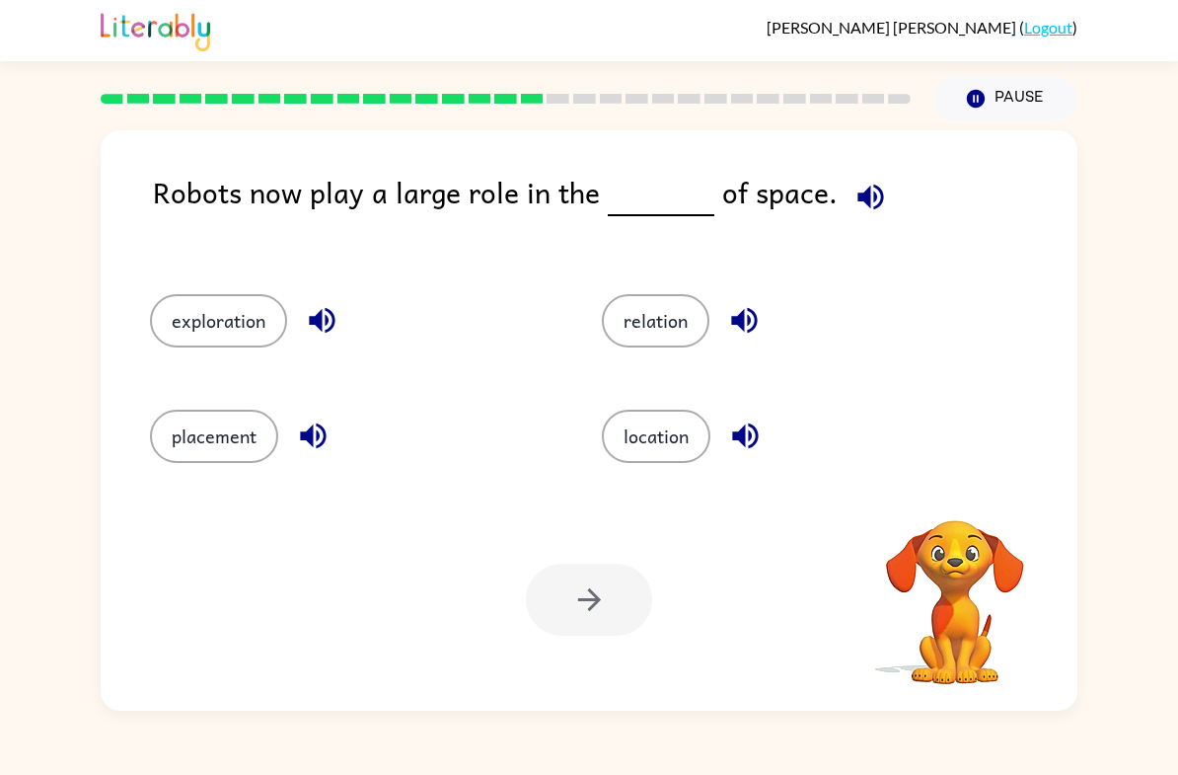
click at [867, 206] on icon "button" at bounding box center [871, 197] width 26 height 26
click at [189, 331] on button "exploration" at bounding box center [218, 320] width 137 height 53
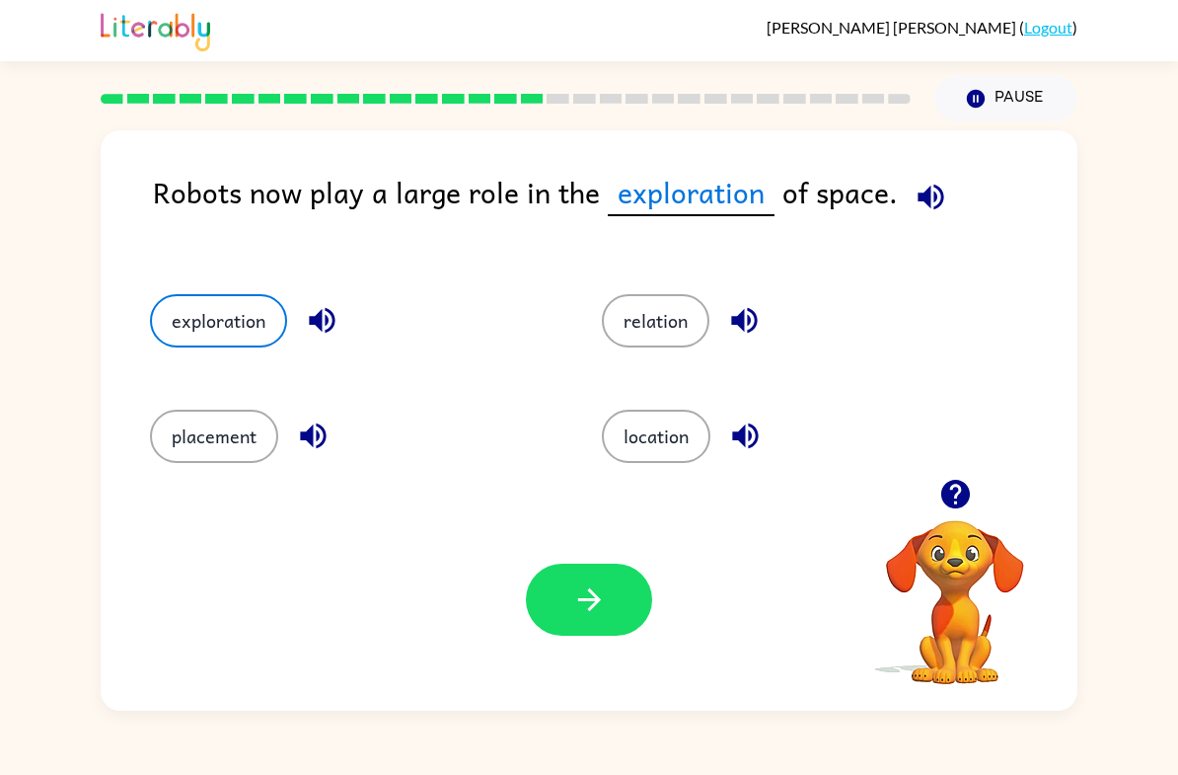
click at [635, 602] on button "button" at bounding box center [589, 600] width 126 height 72
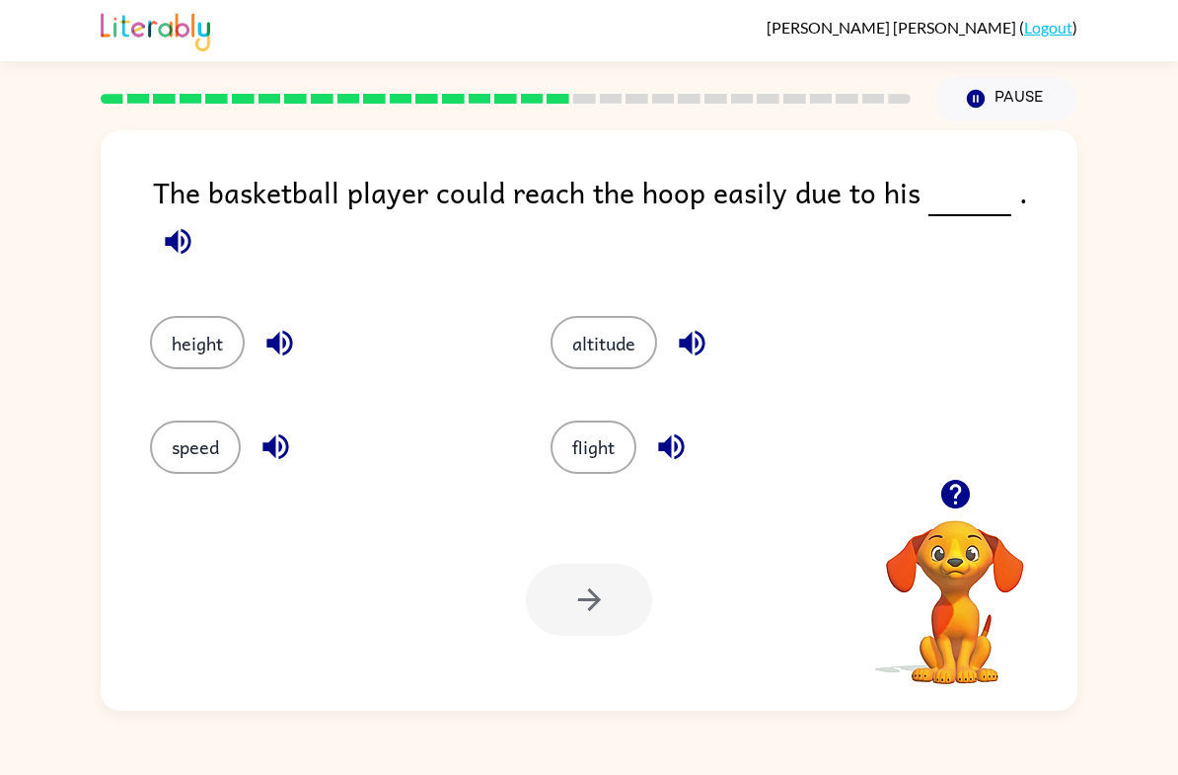
click at [190, 228] on icon "button" at bounding box center [178, 241] width 26 height 26
click at [177, 440] on button "speed" at bounding box center [195, 446] width 91 height 53
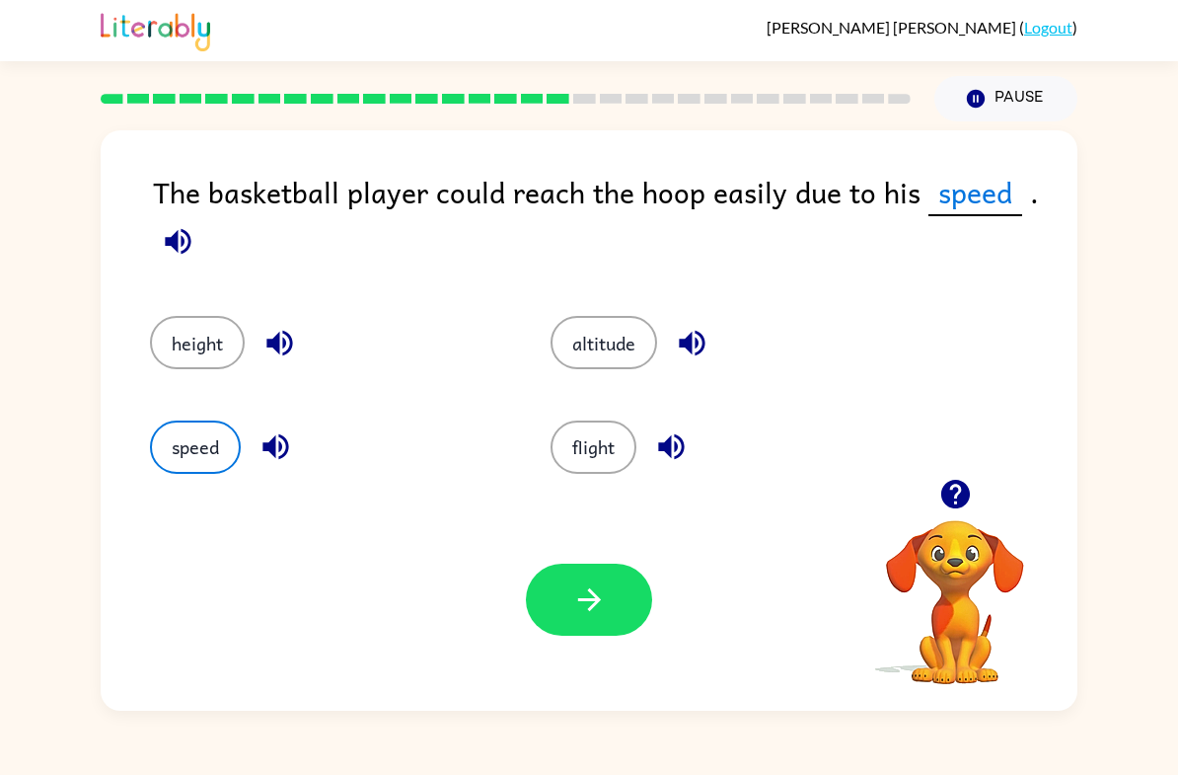
click at [592, 596] on icon "button" at bounding box center [589, 599] width 35 height 35
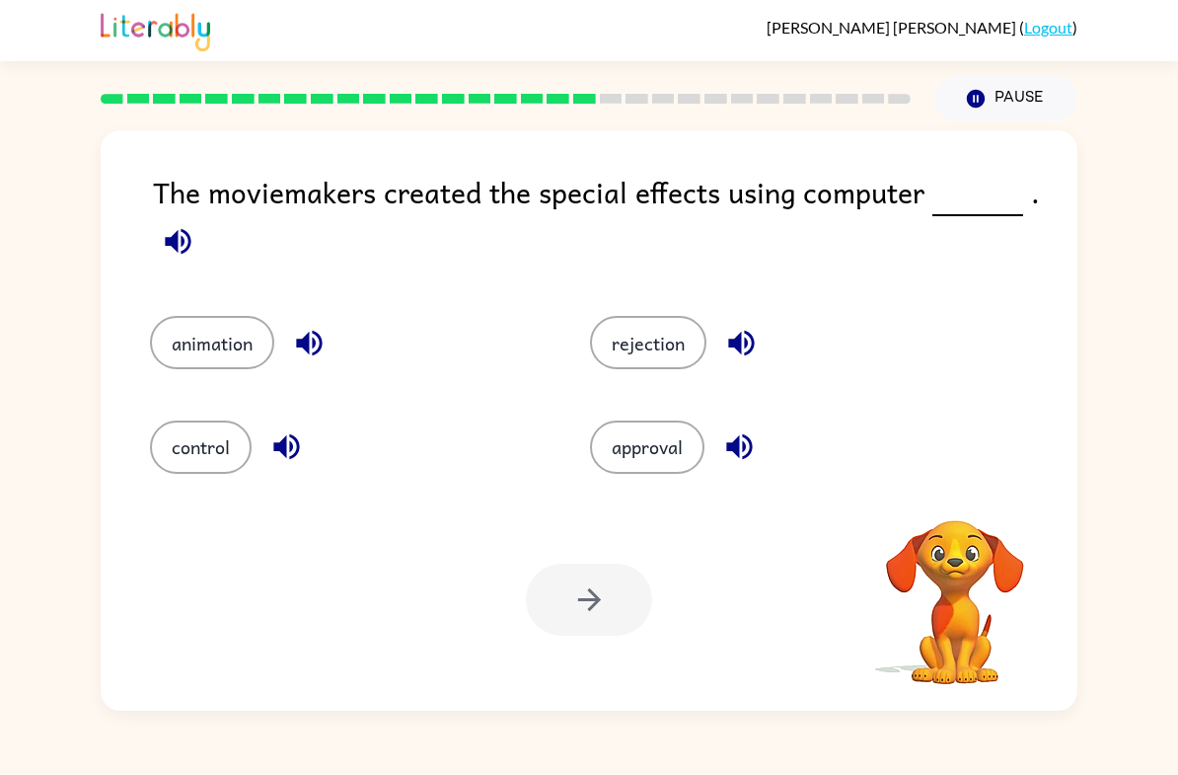
click at [173, 233] on icon "button" at bounding box center [178, 241] width 35 height 35
click at [187, 428] on button "control" at bounding box center [201, 446] width 102 height 53
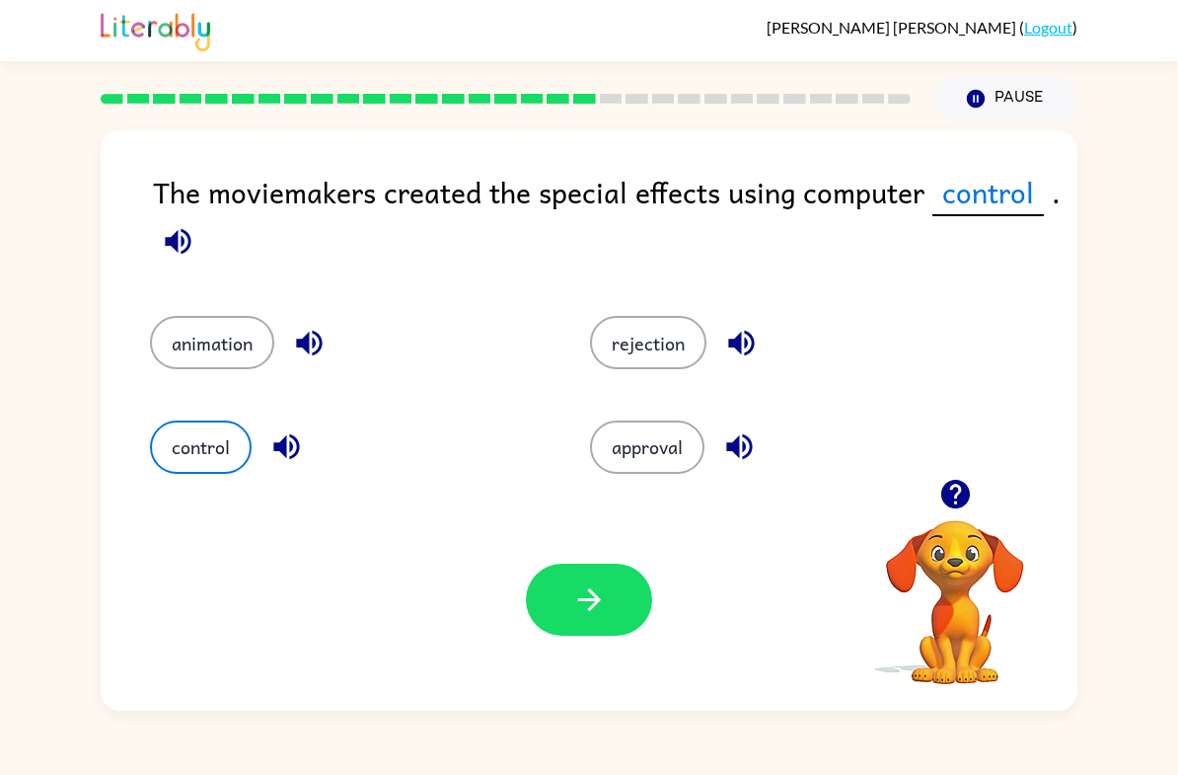
click at [168, 344] on button "animation" at bounding box center [212, 342] width 124 height 53
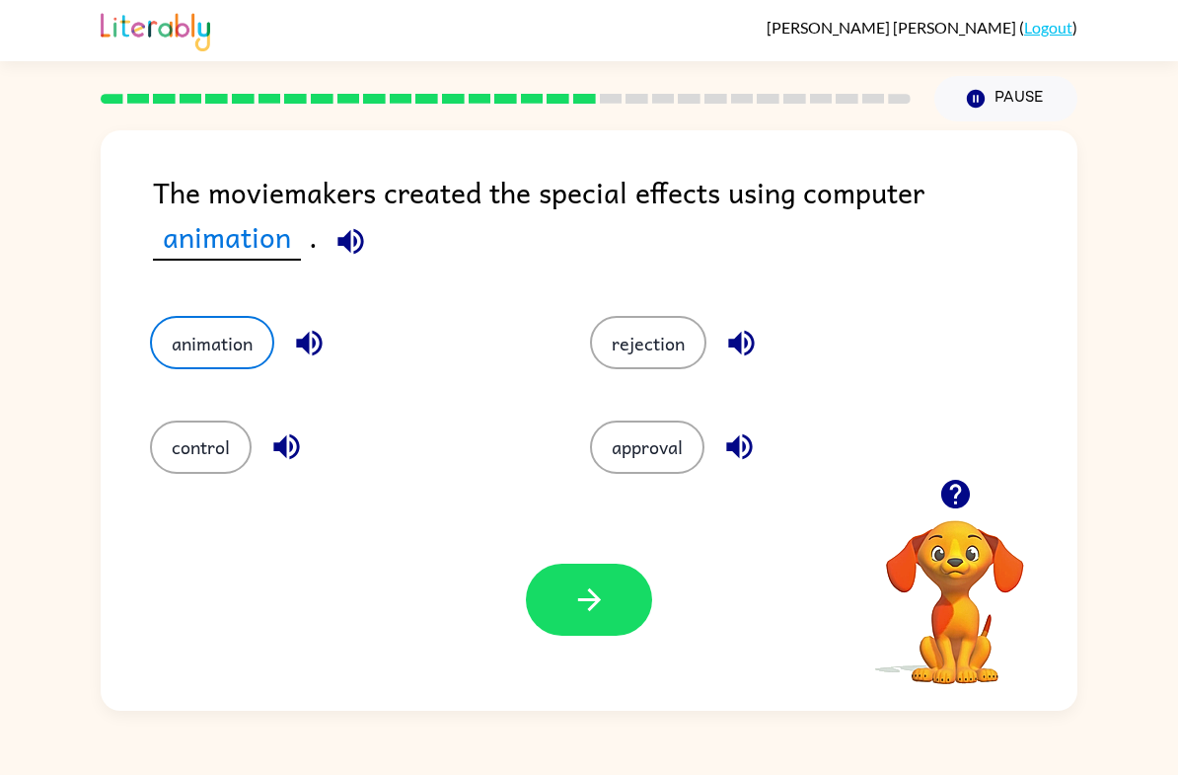
click at [613, 604] on button "button" at bounding box center [589, 600] width 126 height 72
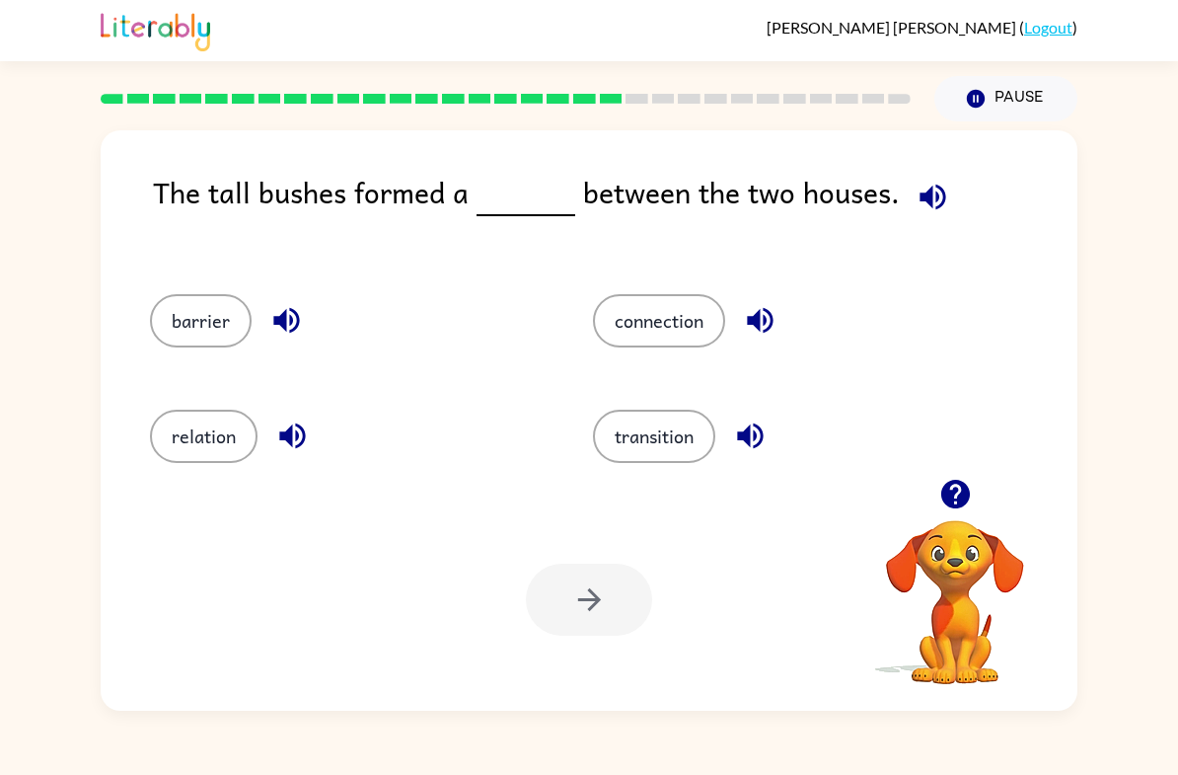
click at [675, 303] on button "connection" at bounding box center [659, 320] width 132 height 53
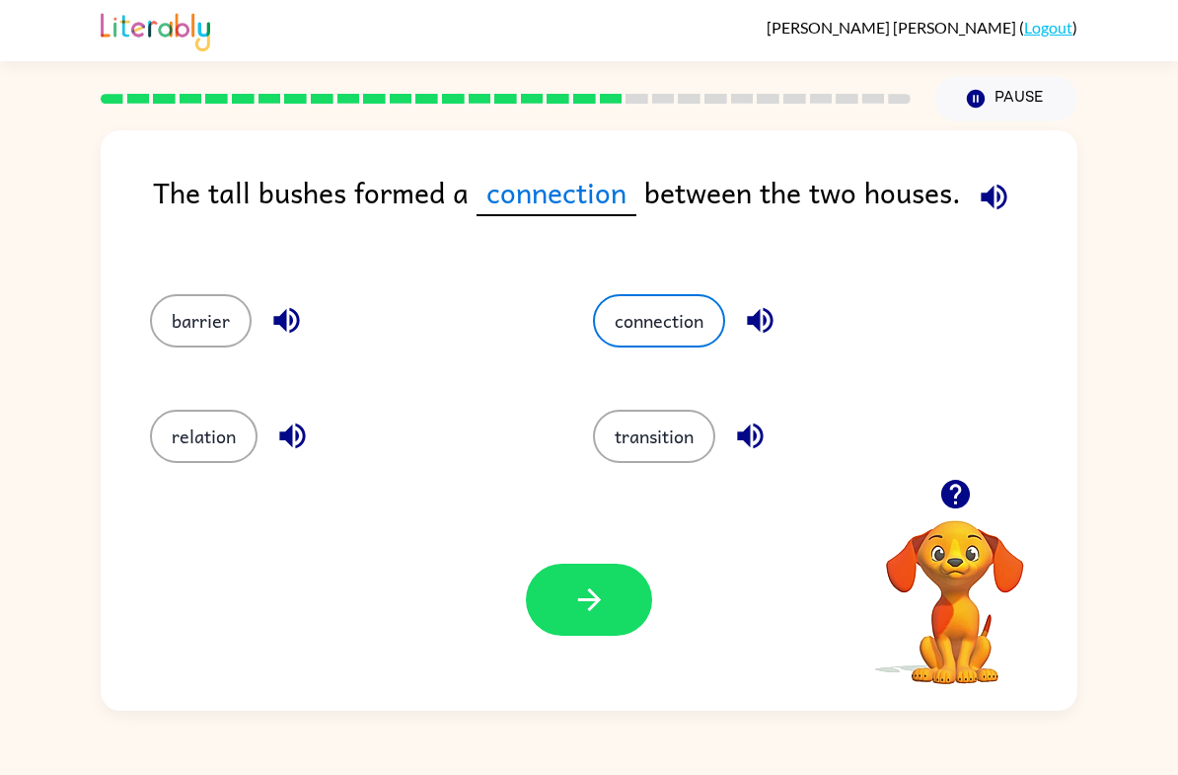
click at [587, 606] on icon "button" at bounding box center [589, 599] width 35 height 35
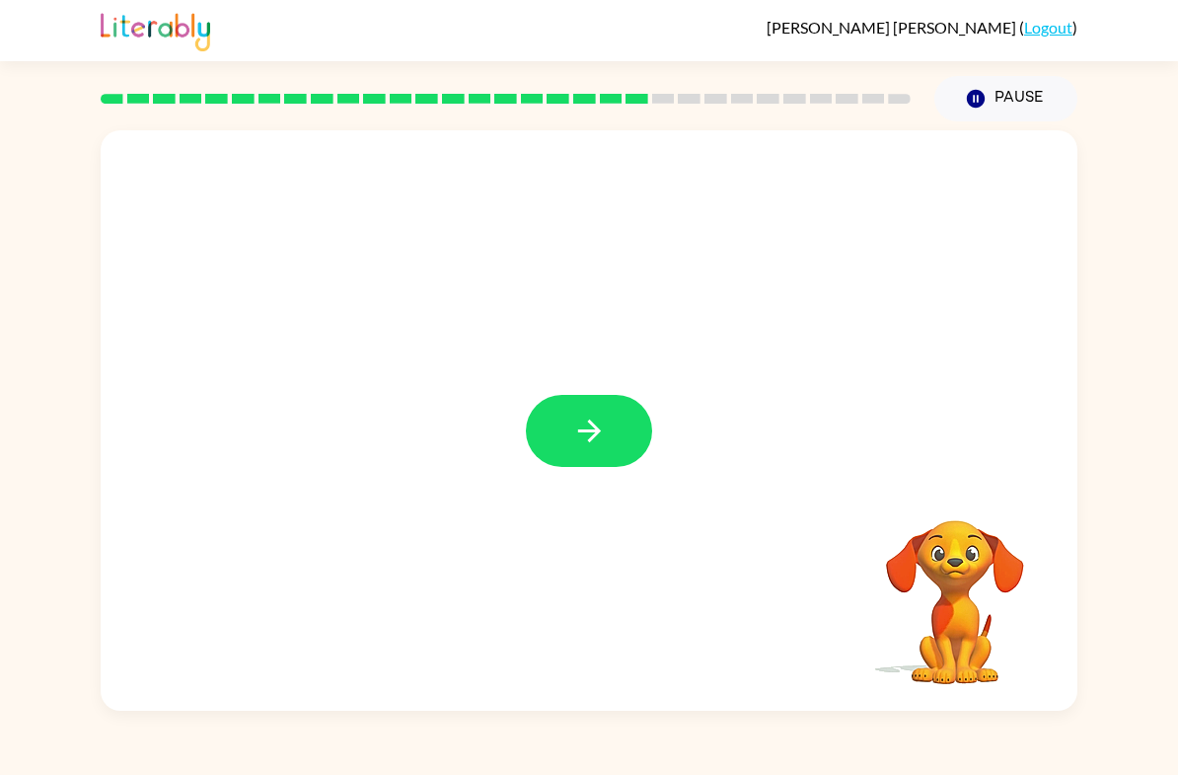
click at [626, 436] on button "button" at bounding box center [589, 431] width 126 height 72
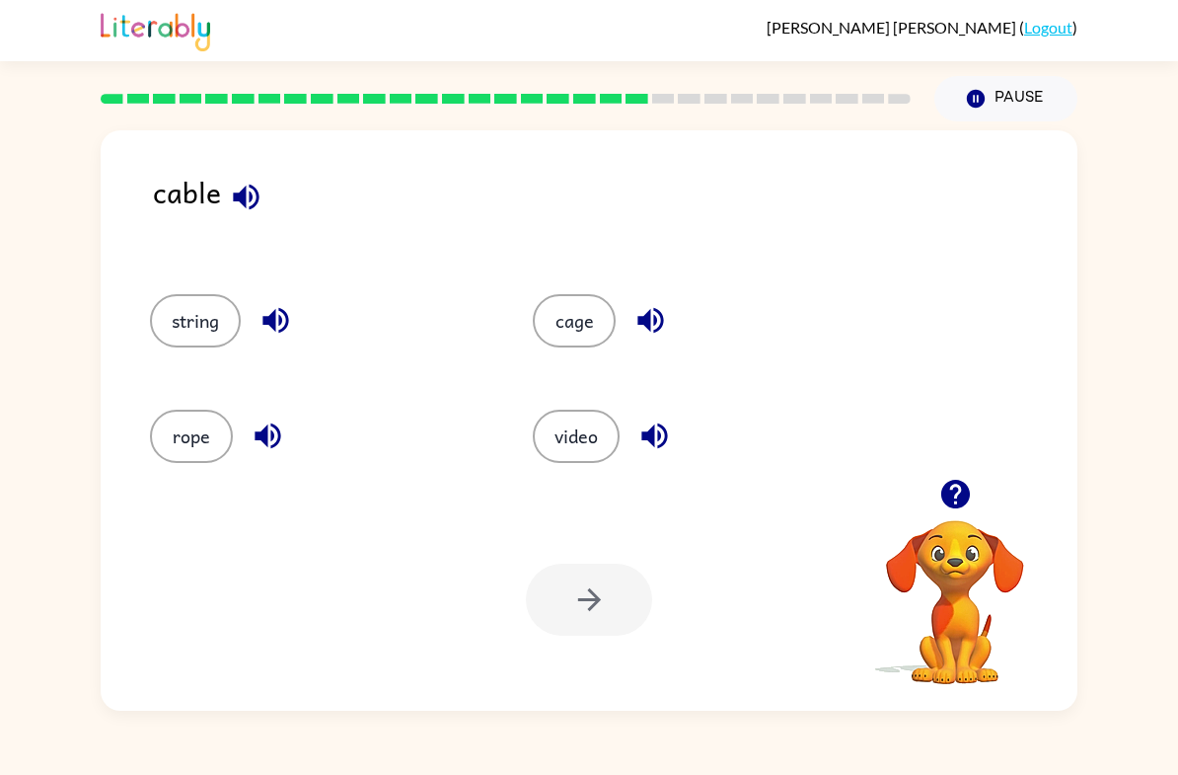
click at [580, 324] on button "cage" at bounding box center [574, 320] width 83 height 53
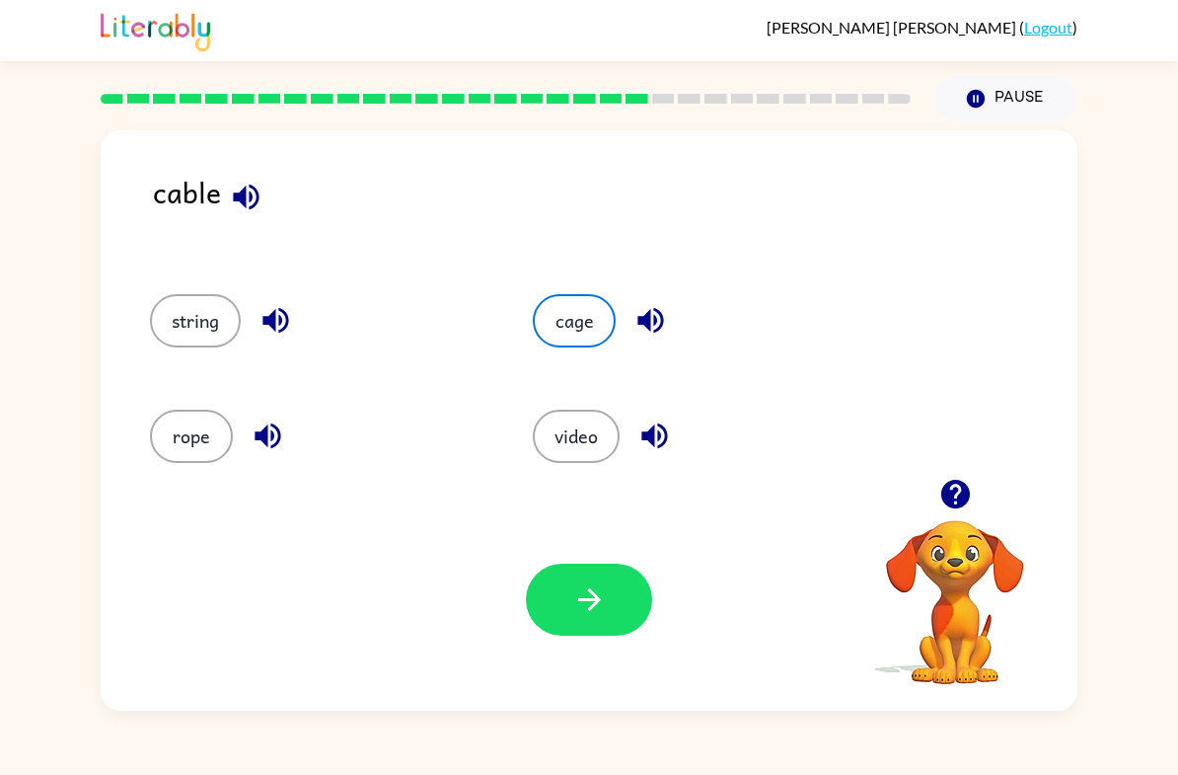
click at [572, 622] on button "button" at bounding box center [589, 600] width 126 height 72
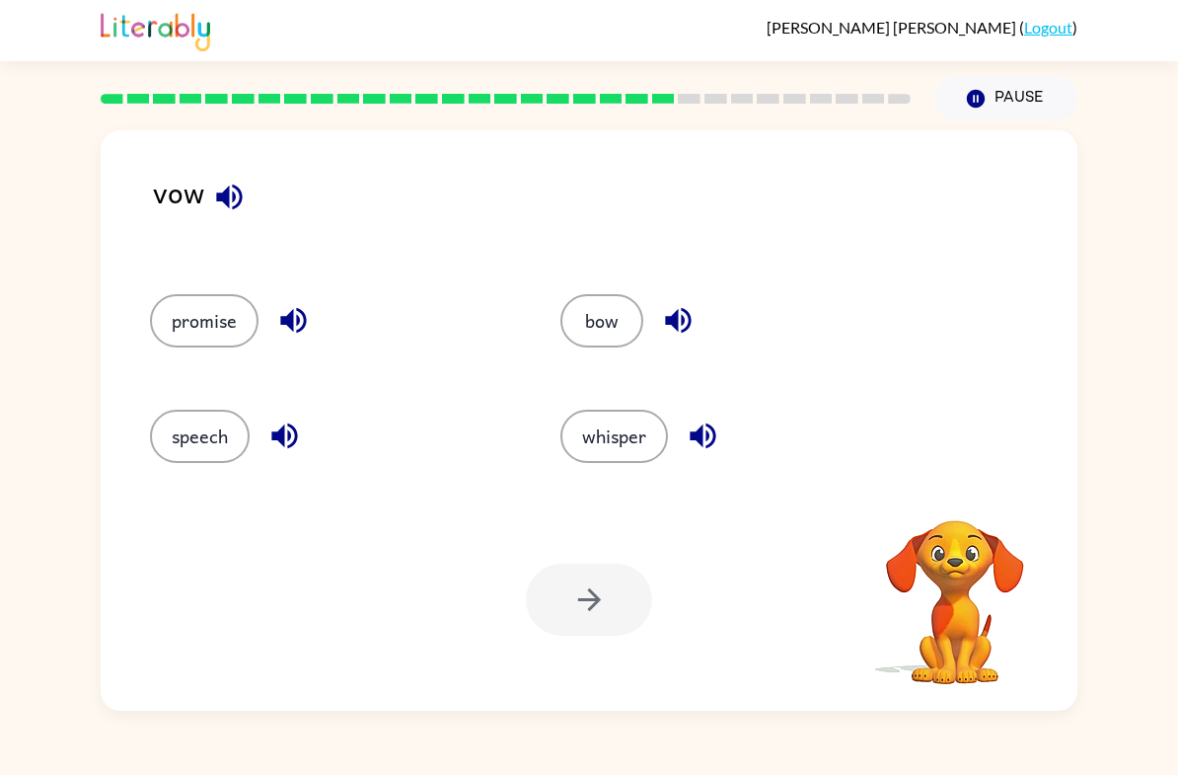
click at [604, 315] on button "bow" at bounding box center [602, 320] width 83 height 53
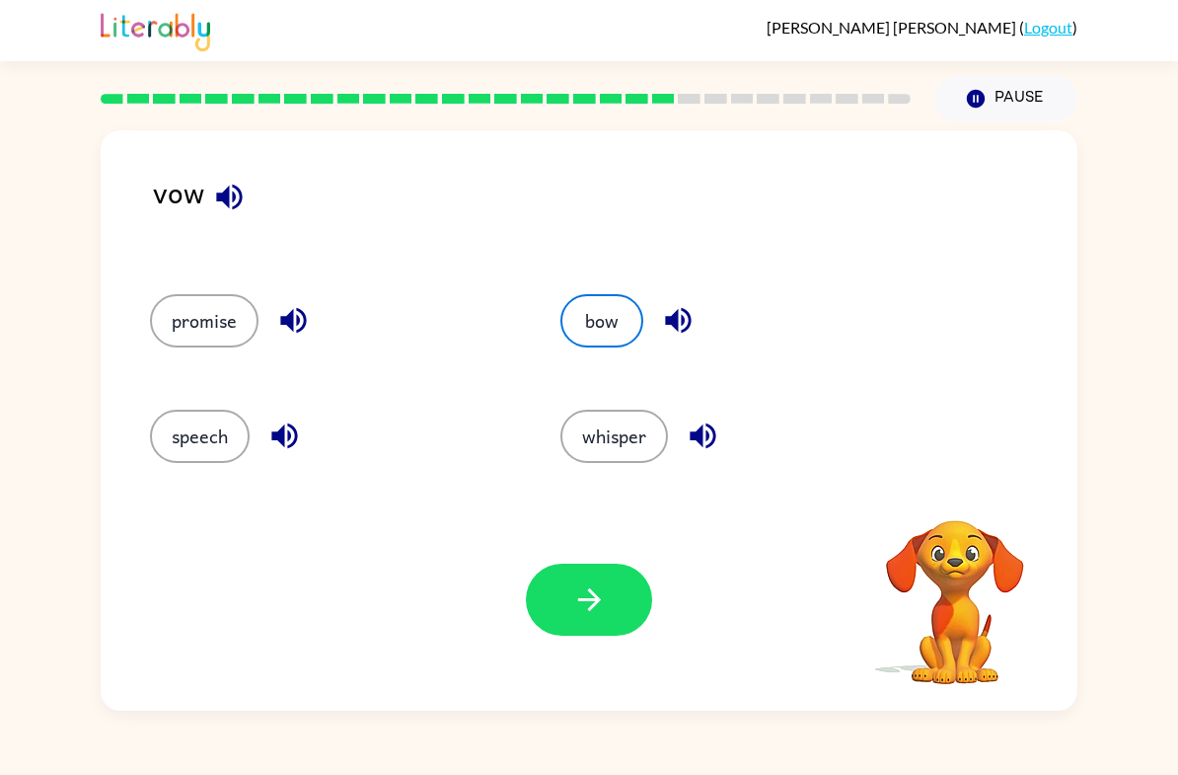
click at [593, 601] on icon "button" at bounding box center [588, 599] width 23 height 23
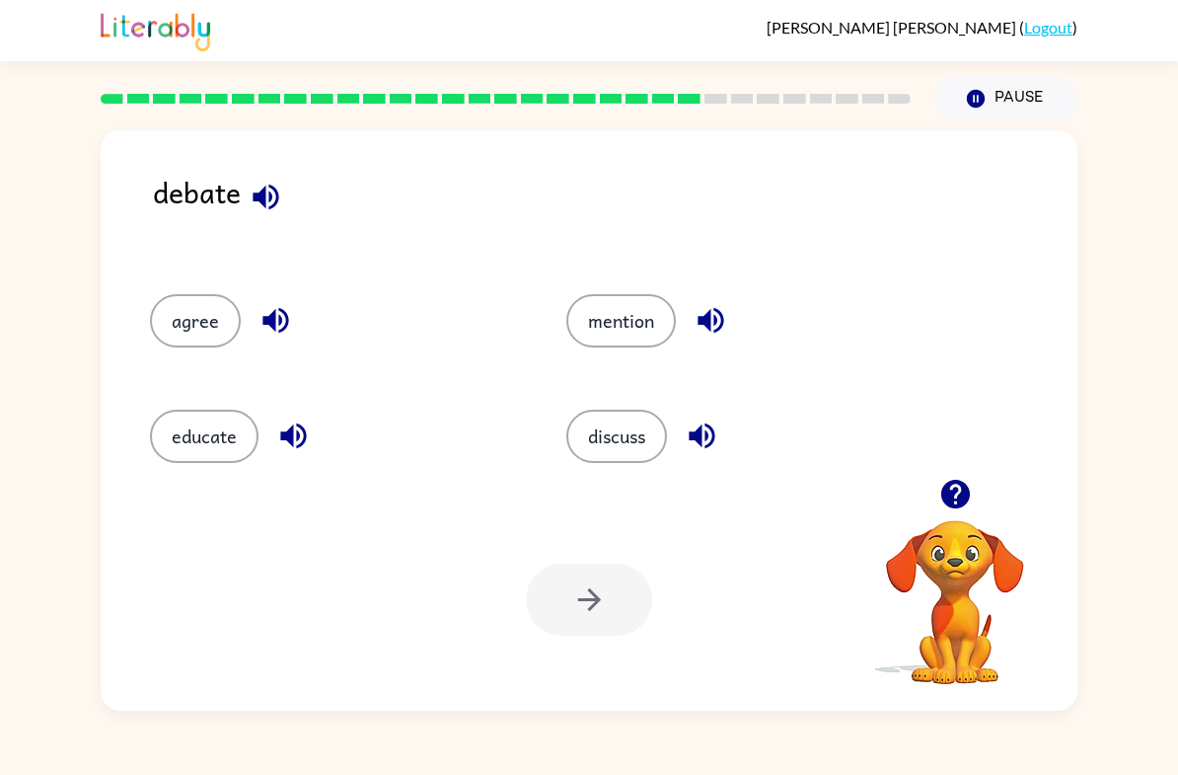
click at [623, 435] on button "discuss" at bounding box center [616, 436] width 101 height 53
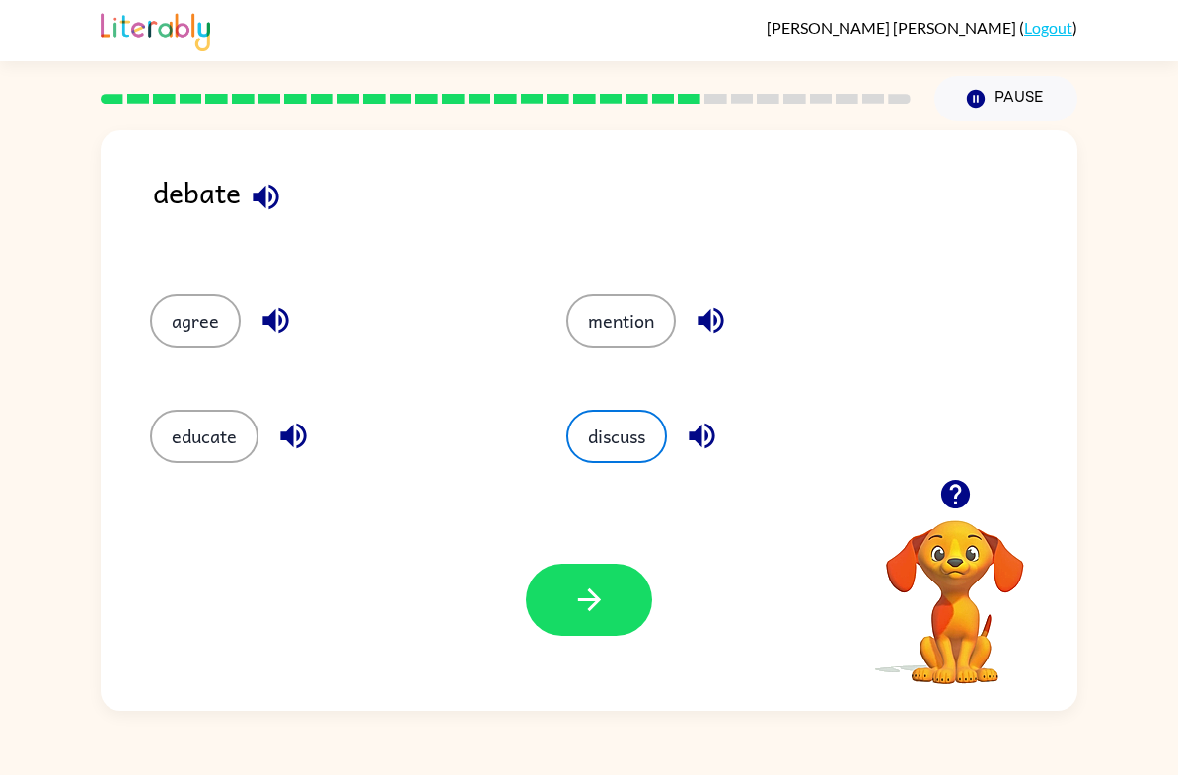
click at [581, 598] on icon "button" at bounding box center [589, 599] width 35 height 35
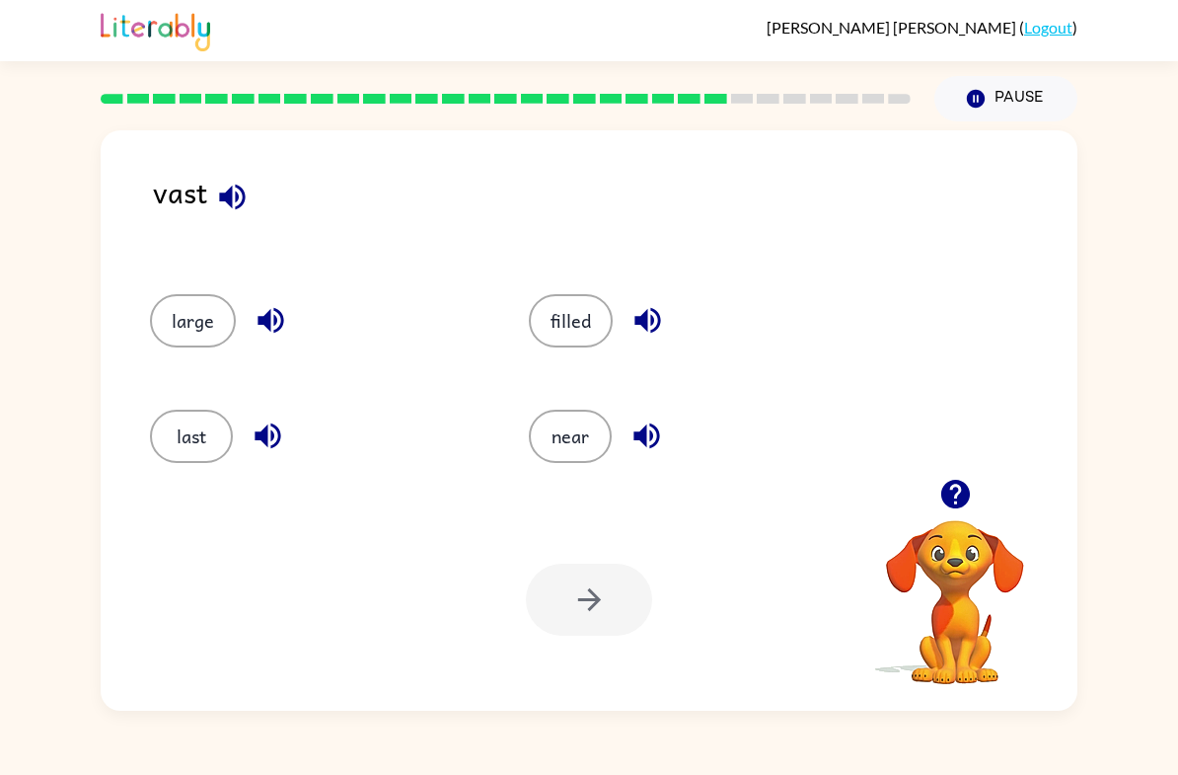
click at [577, 462] on button "near" at bounding box center [570, 436] width 83 height 53
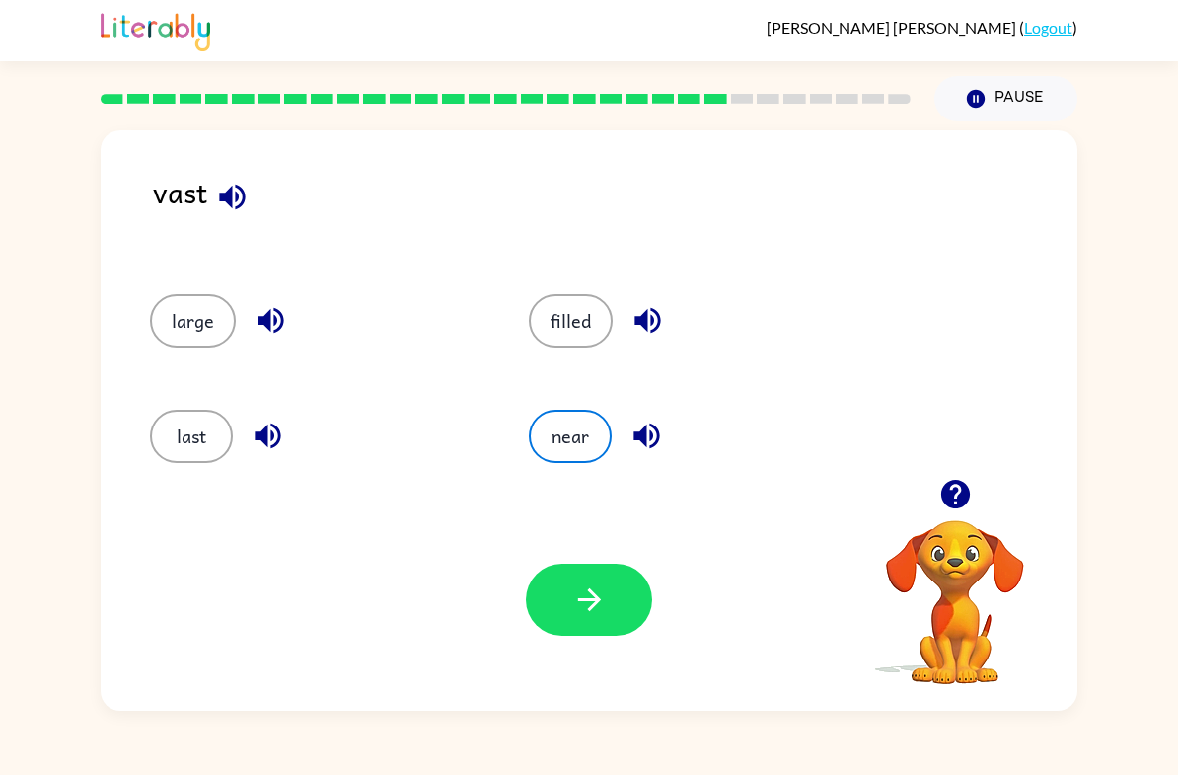
click at [598, 587] on icon "button" at bounding box center [589, 599] width 35 height 35
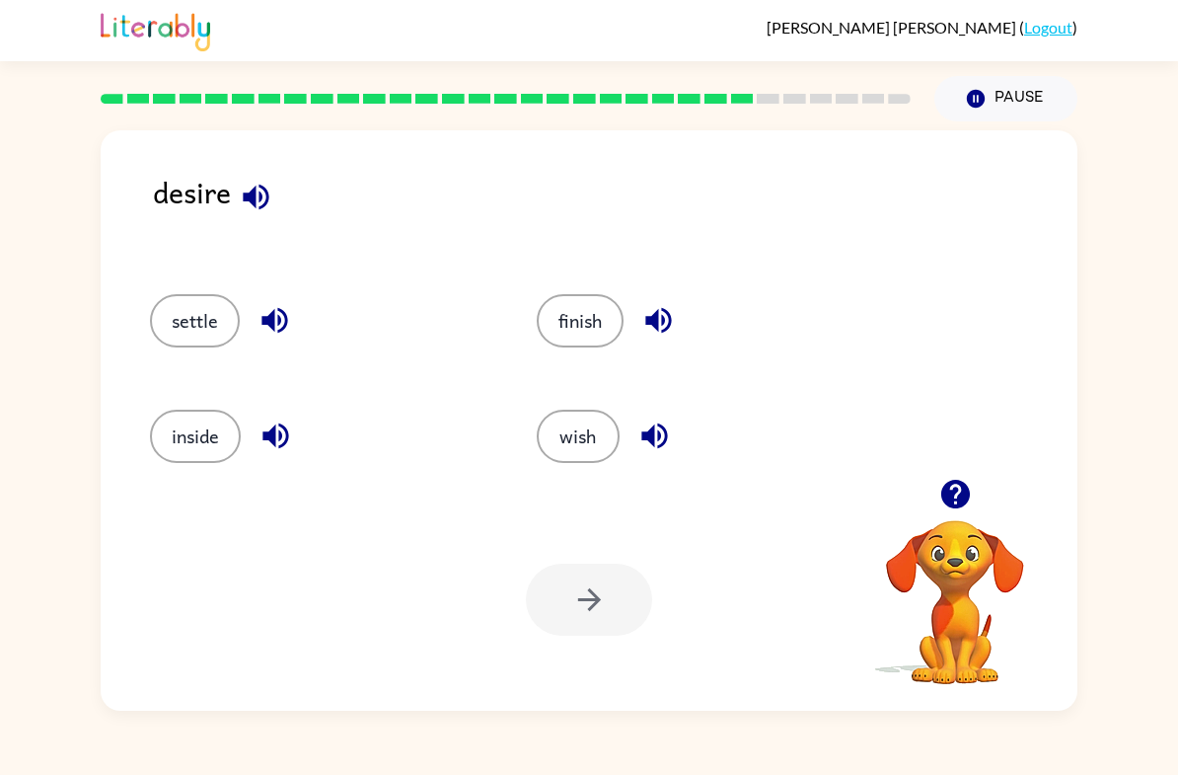
click at [198, 308] on button "settle" at bounding box center [195, 320] width 90 height 53
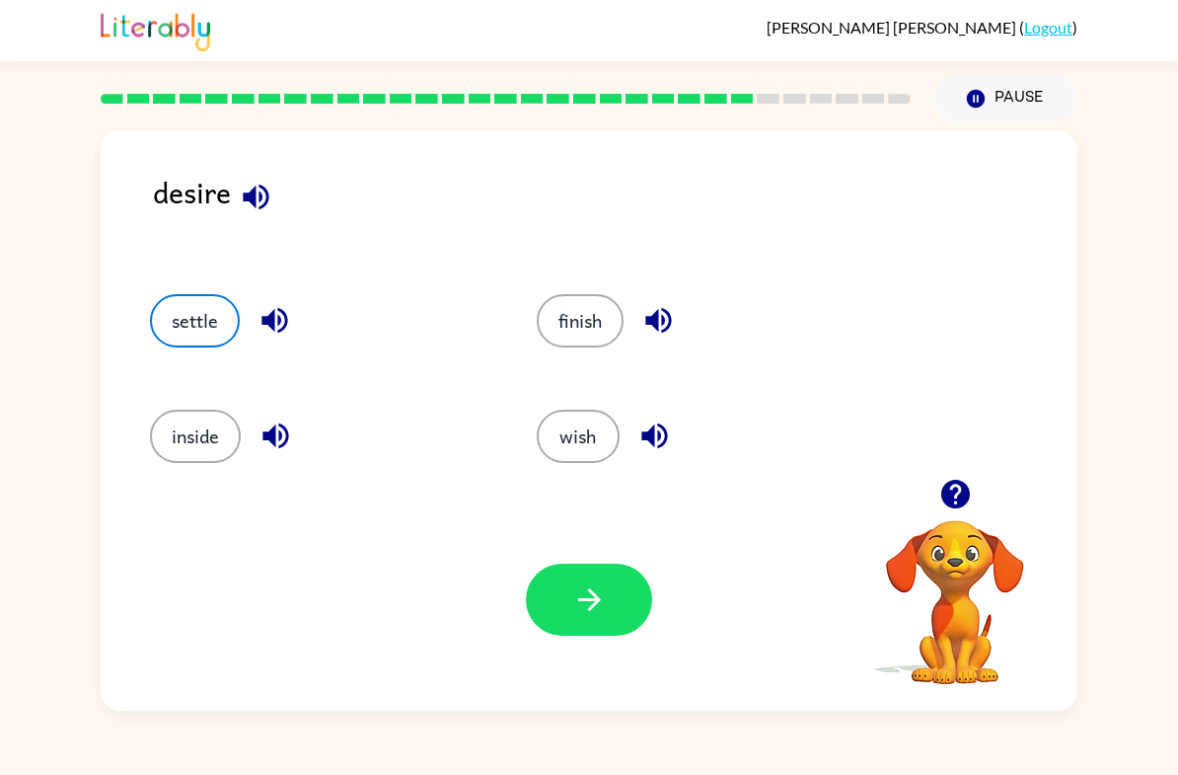
click at [579, 609] on icon "button" at bounding box center [589, 599] width 35 height 35
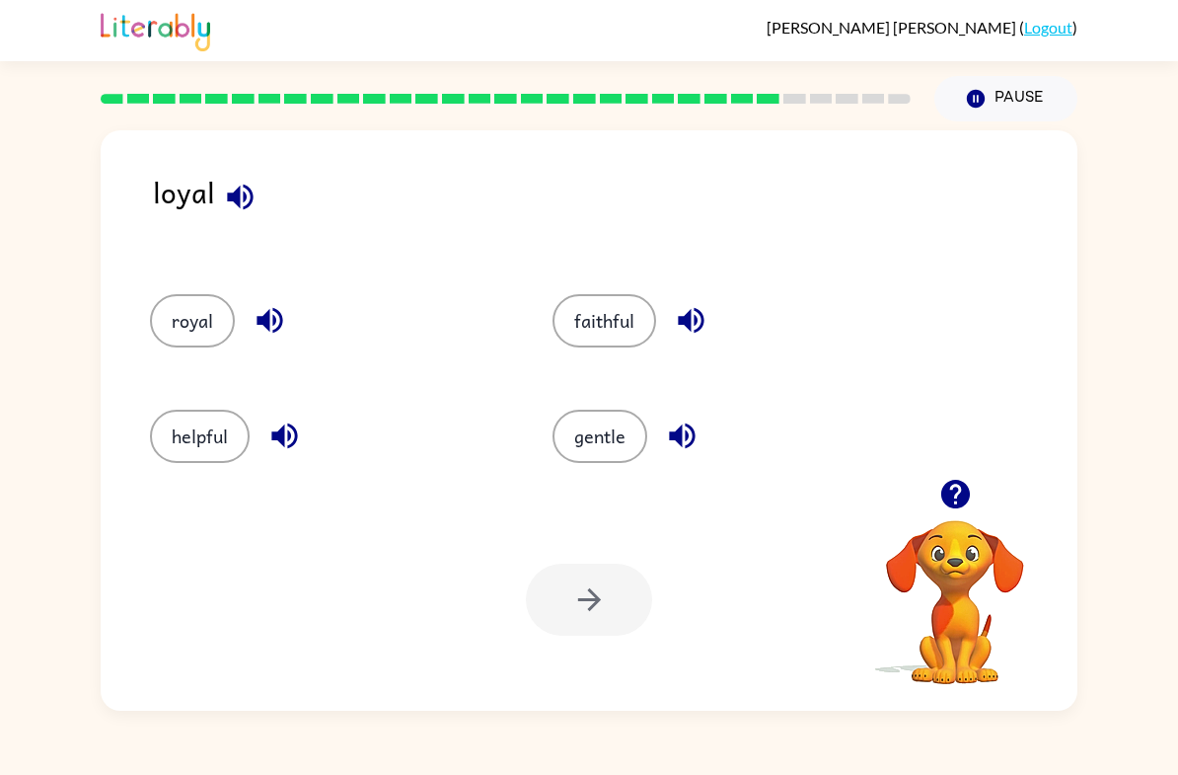
click at [188, 423] on button "helpful" at bounding box center [200, 436] width 100 height 53
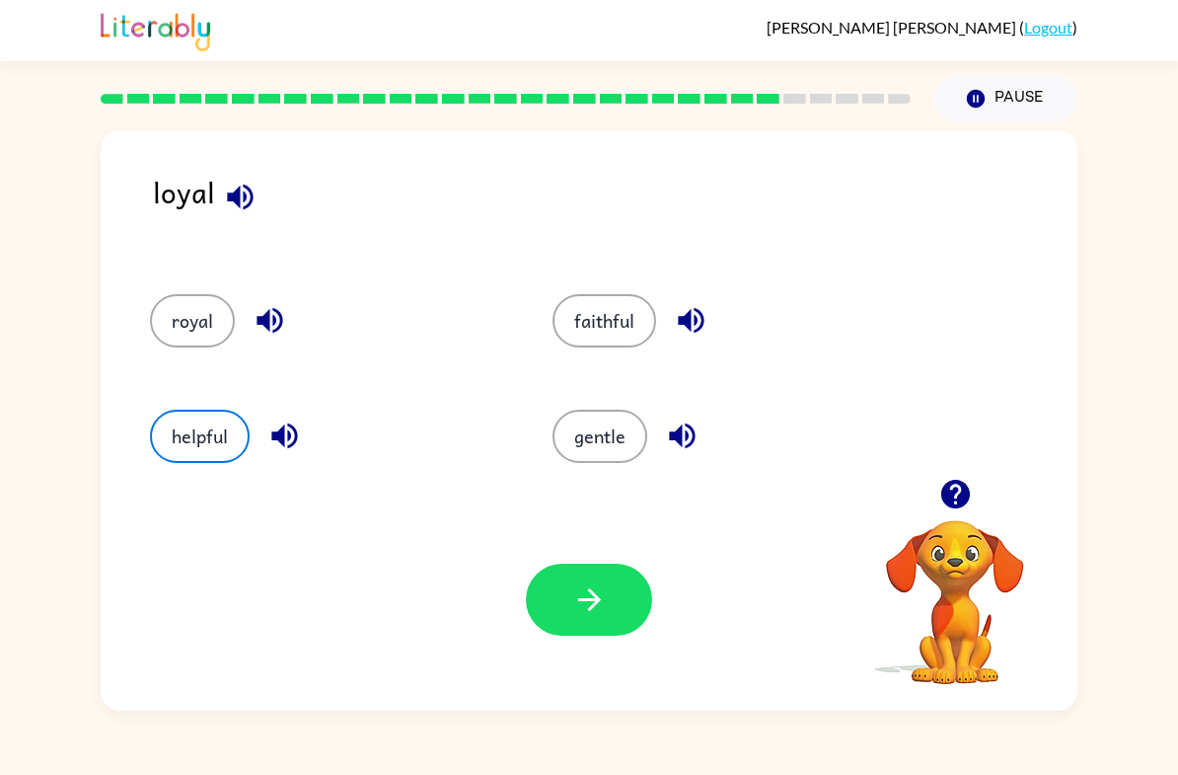
click at [622, 613] on button "button" at bounding box center [589, 600] width 126 height 72
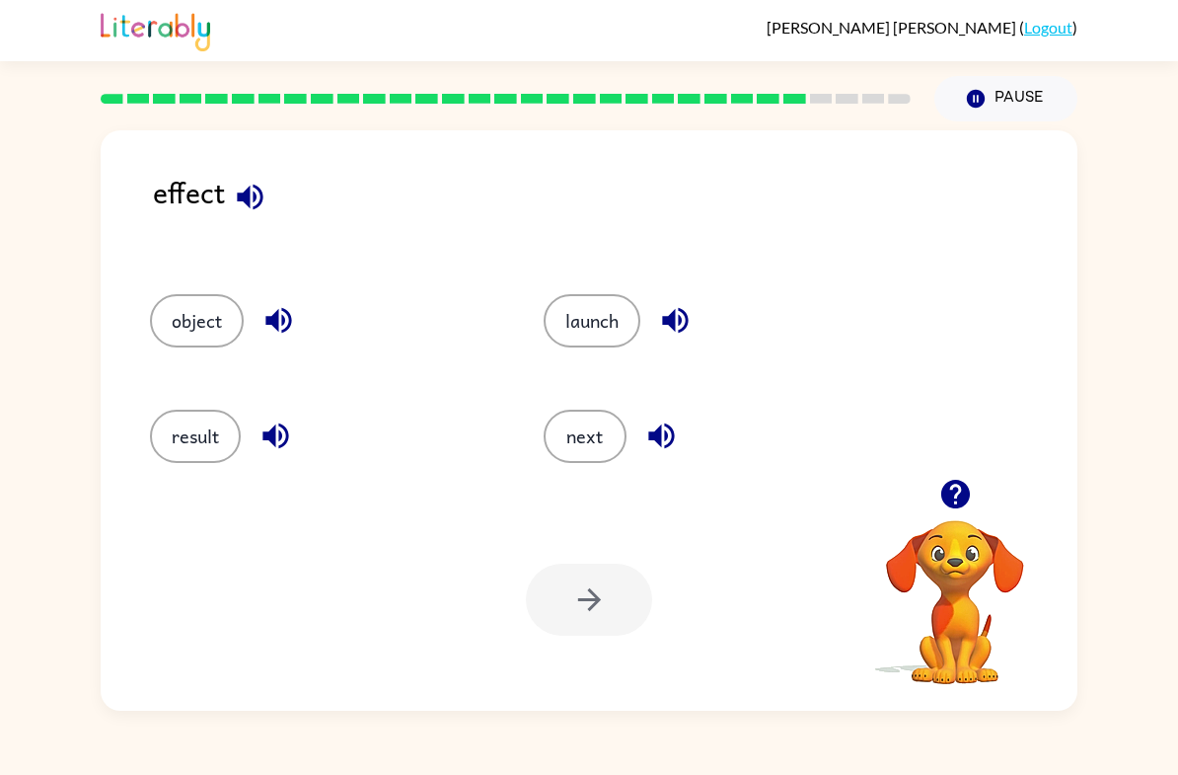
click at [200, 389] on div "result" at bounding box center [310, 429] width 394 height 115
click at [210, 440] on button "result" at bounding box center [195, 436] width 91 height 53
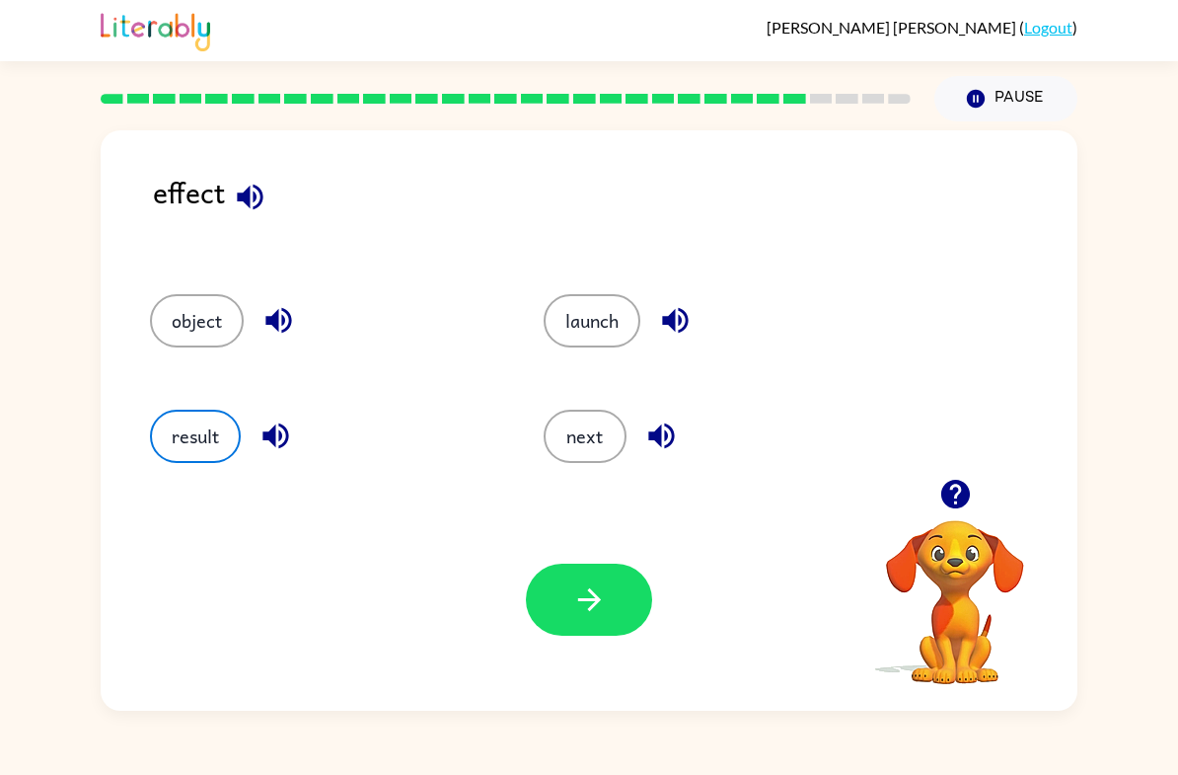
click at [628, 573] on button "button" at bounding box center [589, 600] width 126 height 72
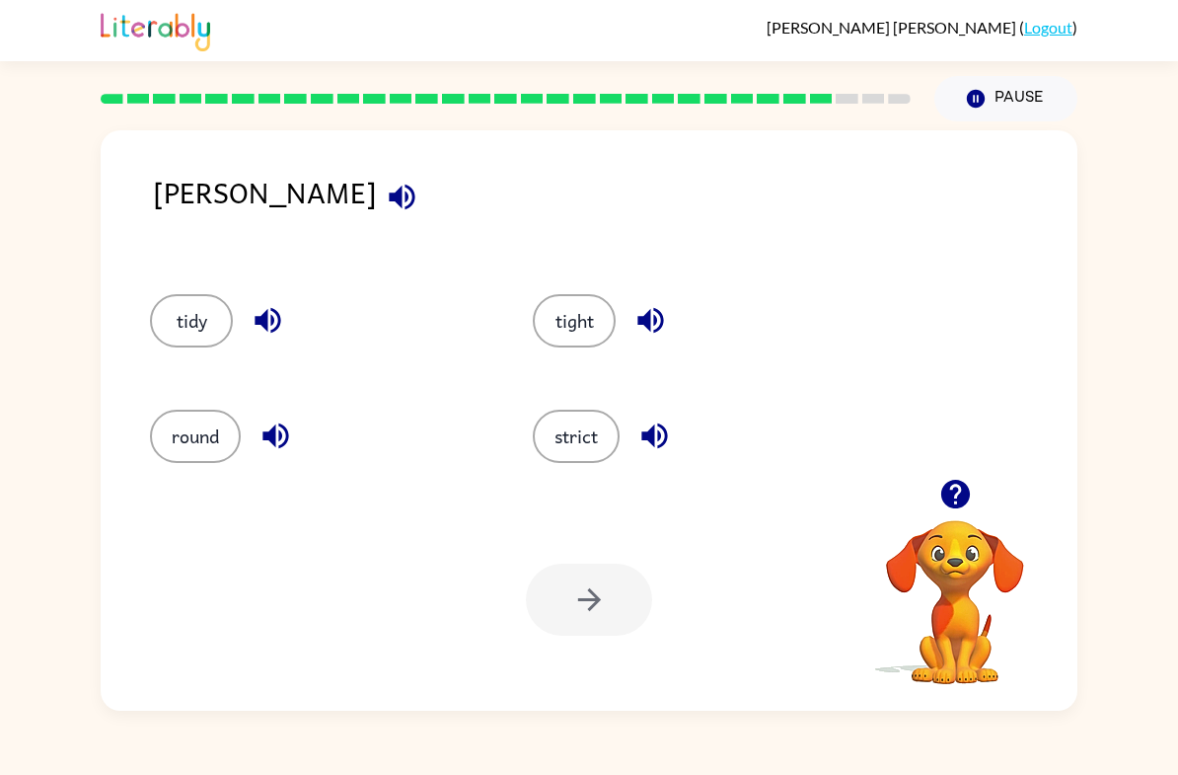
click at [559, 456] on button "strict" at bounding box center [576, 436] width 87 height 53
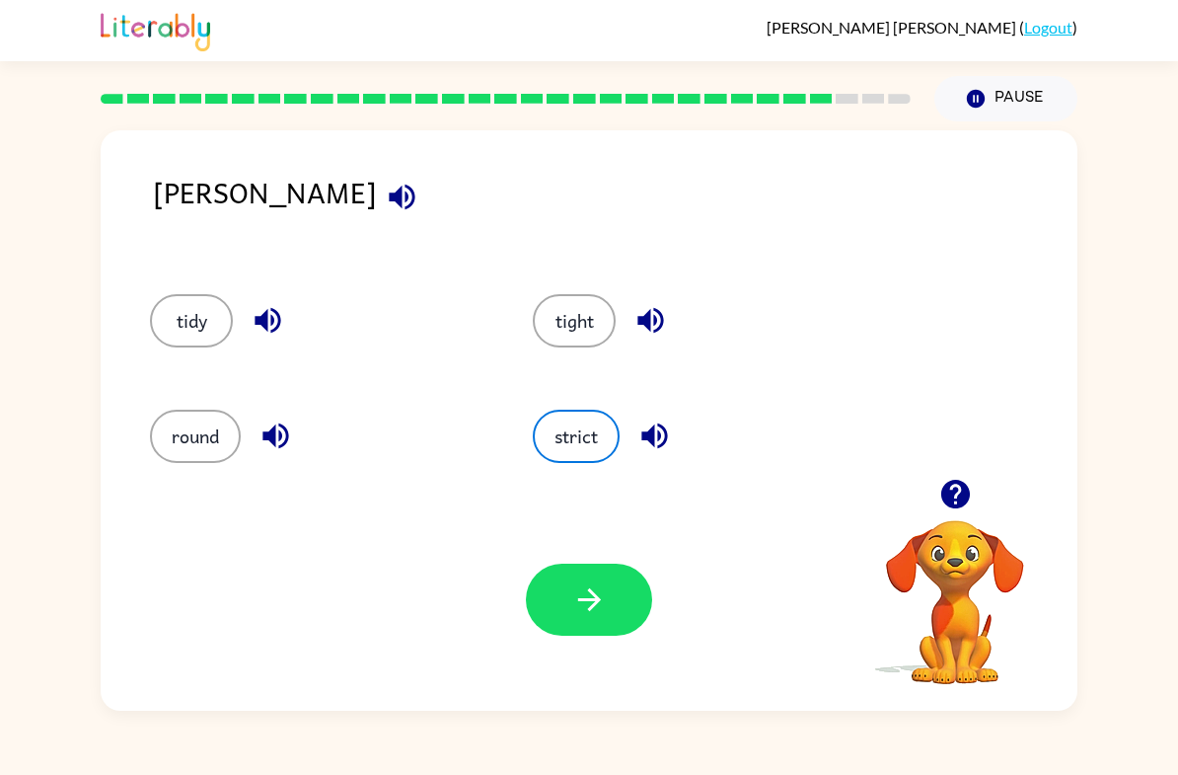
click at [625, 596] on button "button" at bounding box center [589, 600] width 126 height 72
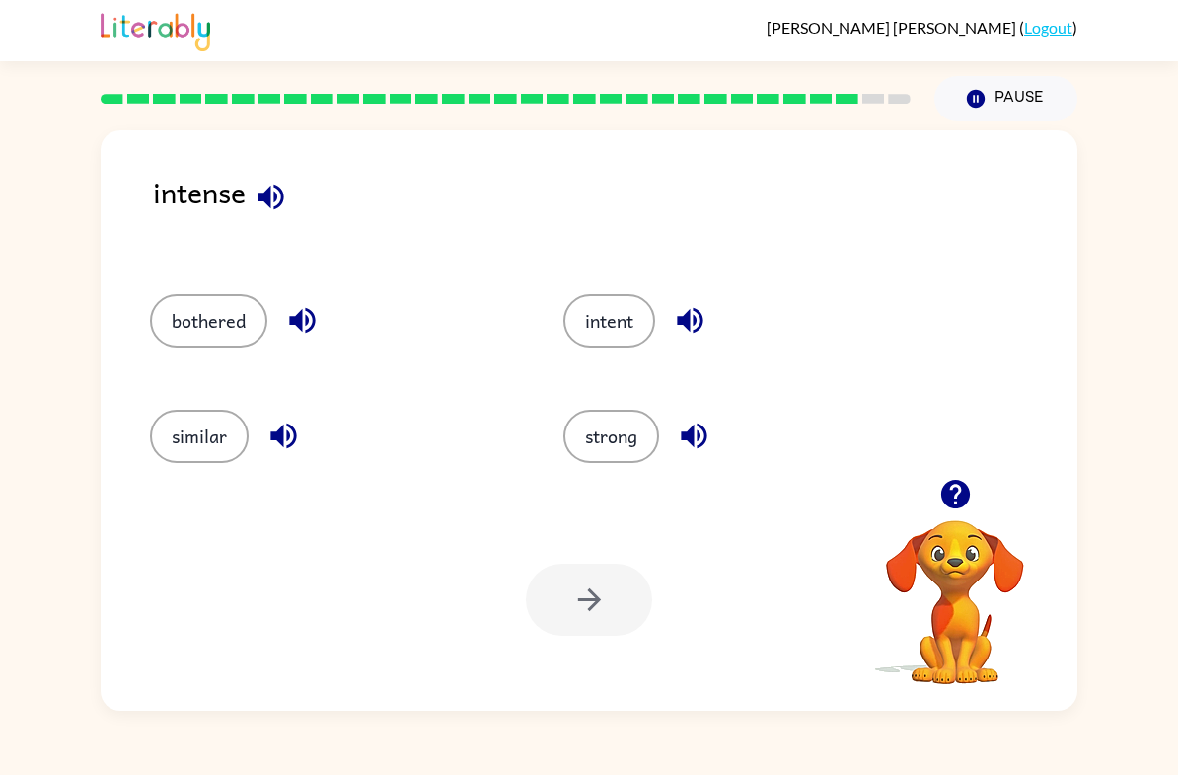
click at [591, 596] on div at bounding box center [589, 600] width 126 height 72
click at [626, 440] on button "strong" at bounding box center [612, 436] width 96 height 53
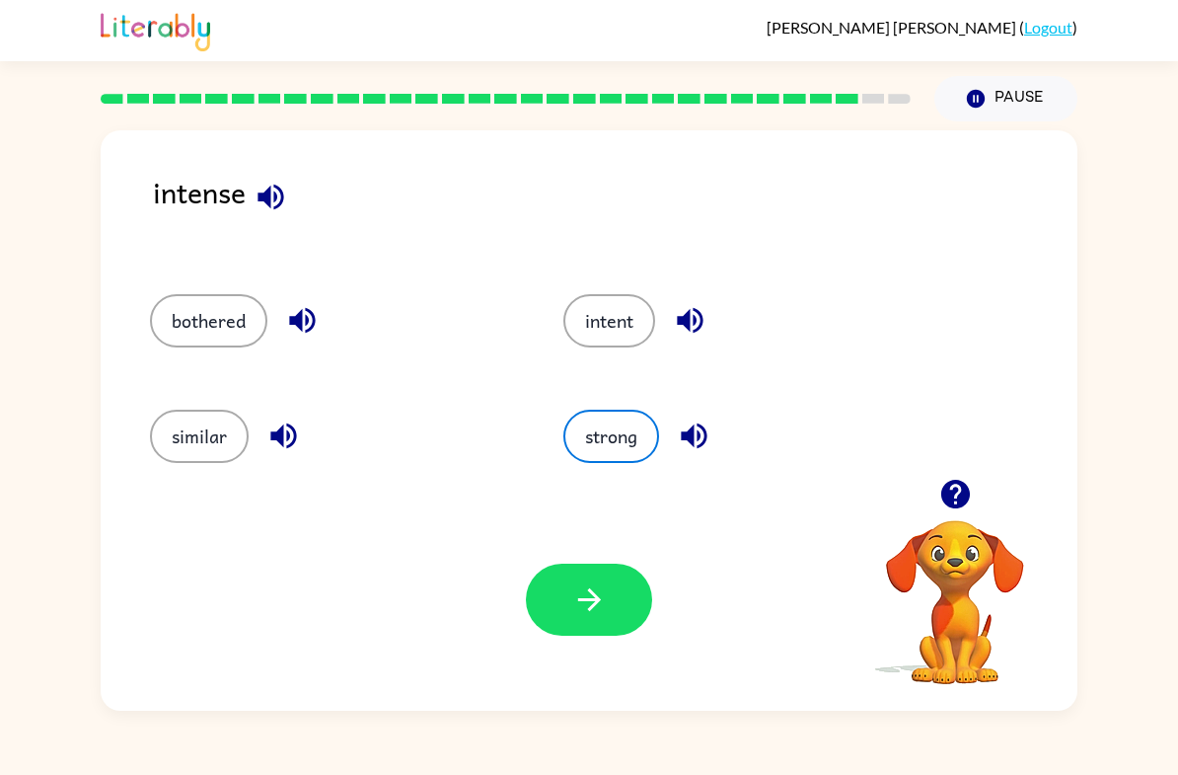
click at [605, 599] on icon "button" at bounding box center [589, 599] width 35 height 35
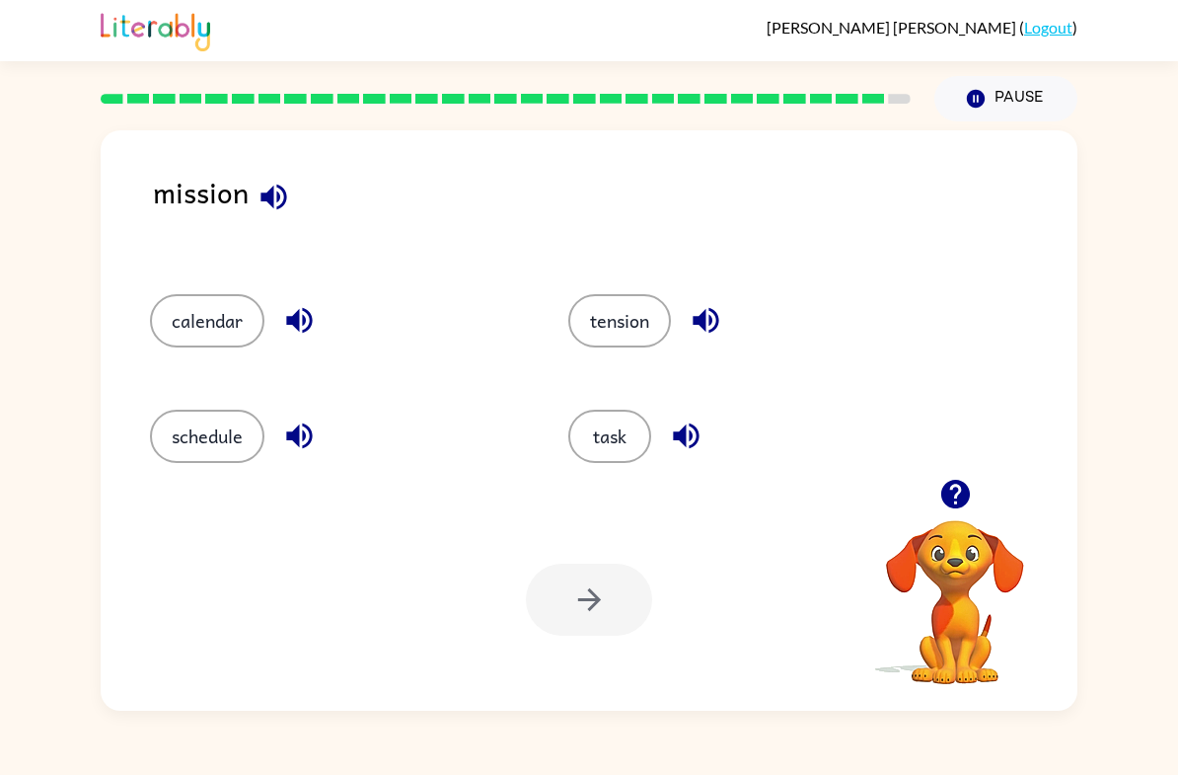
click at [622, 447] on button "task" at bounding box center [609, 436] width 83 height 53
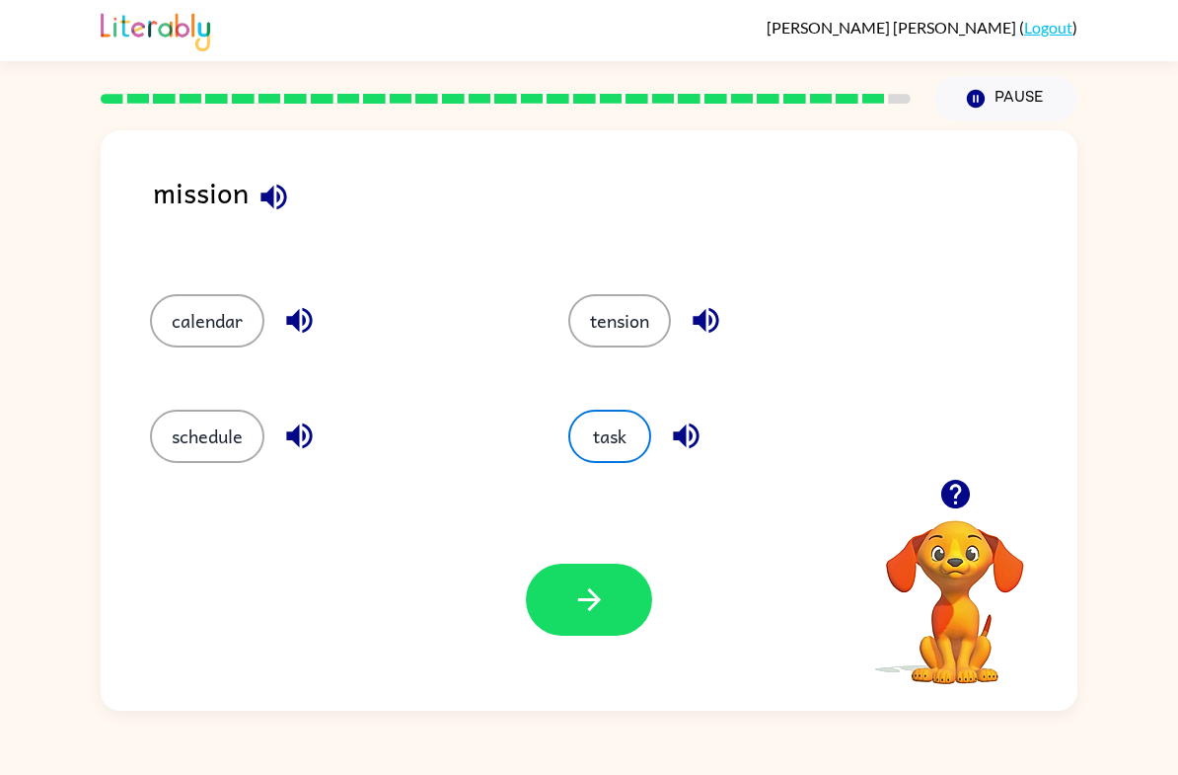
click at [632, 607] on button "button" at bounding box center [589, 600] width 126 height 72
